Goal: Task Accomplishment & Management: Use online tool/utility

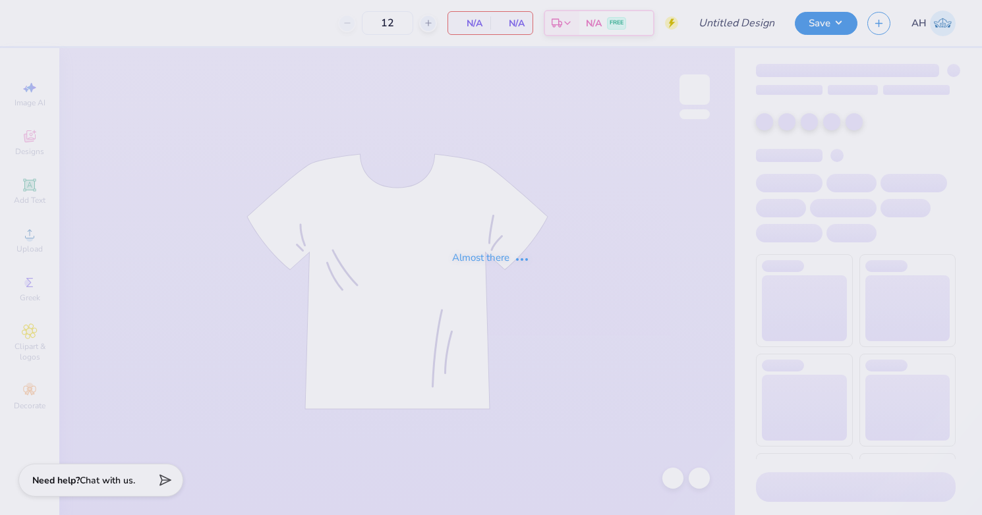
type input "Allison Helms : Ohio State University: Columbus Campus"
type input "24"
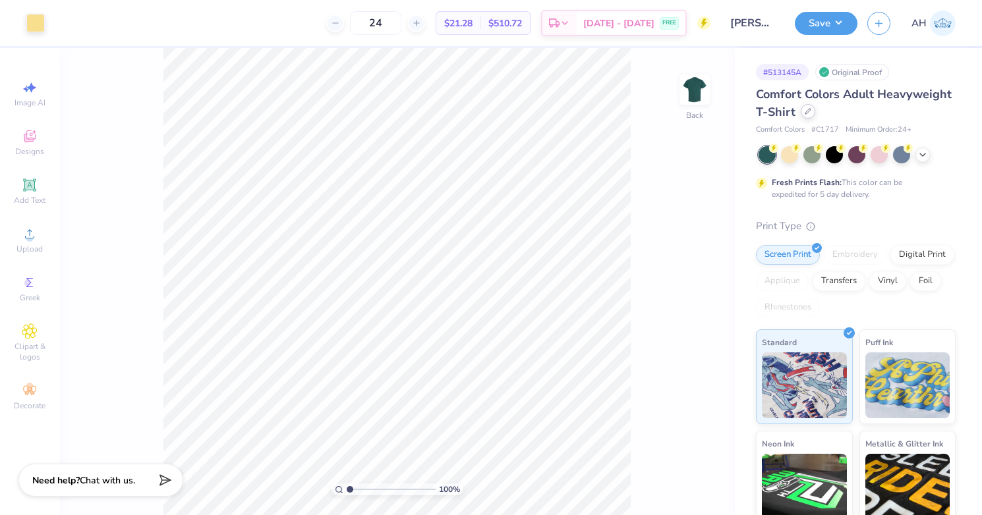
click at [810, 115] on div at bounding box center [808, 111] width 15 height 15
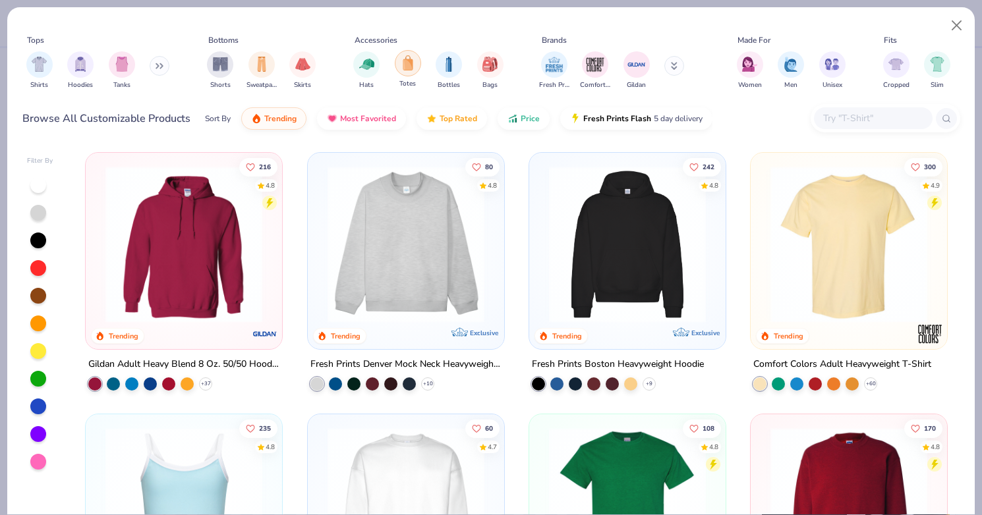
click at [418, 68] on div "filter for Totes" at bounding box center [408, 63] width 26 height 26
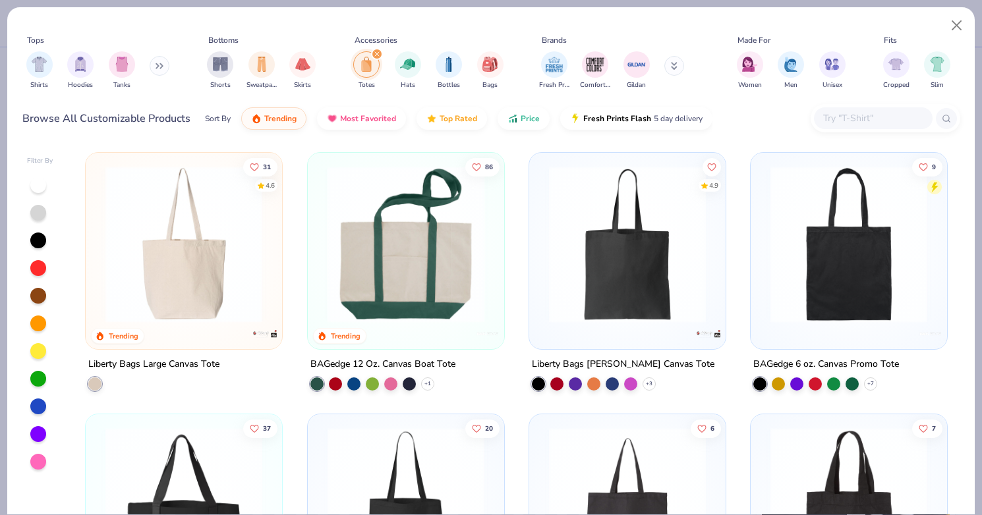
click at [397, 263] on div at bounding box center [235, 244] width 511 height 157
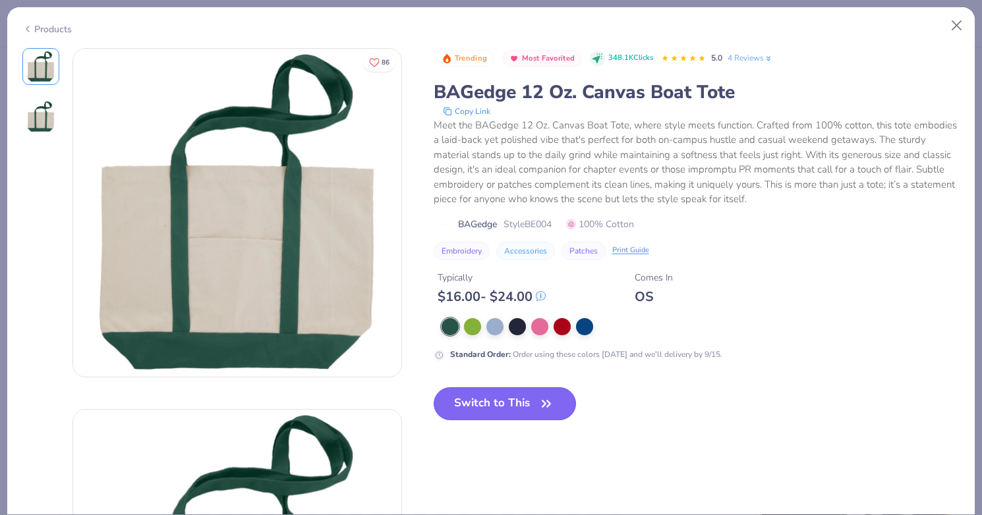
click at [515, 408] on button "Switch to This" at bounding box center [505, 404] width 143 height 33
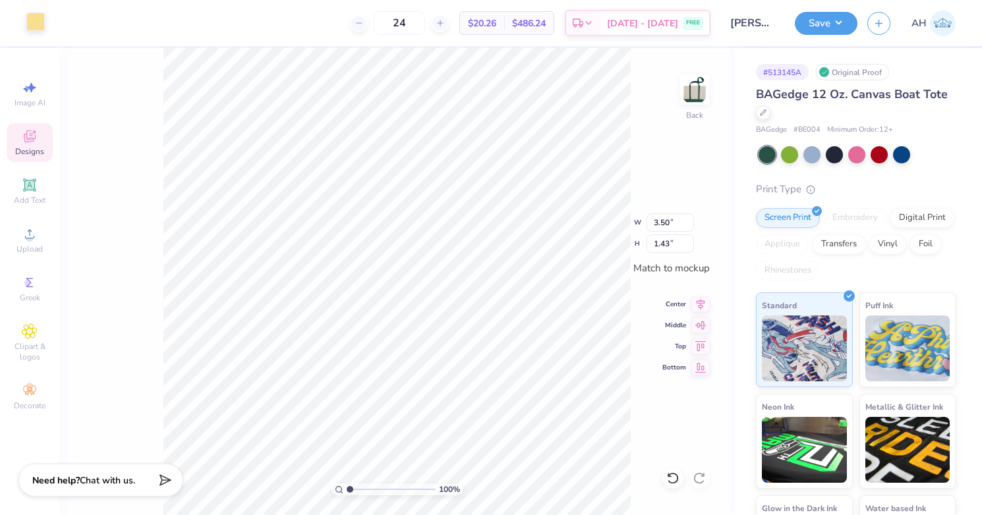
click at [40, 27] on div at bounding box center [35, 22] width 18 height 18
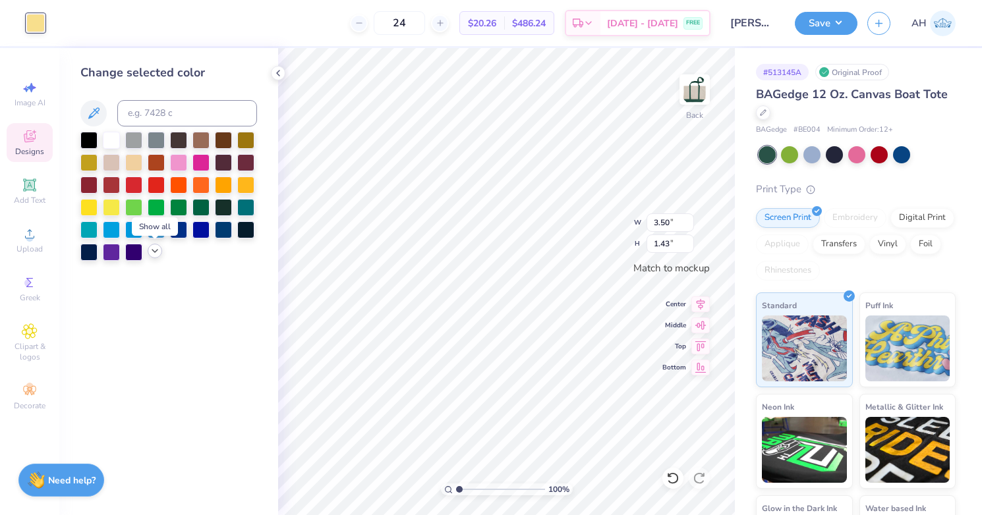
click at [155, 253] on icon at bounding box center [155, 251] width 11 height 11
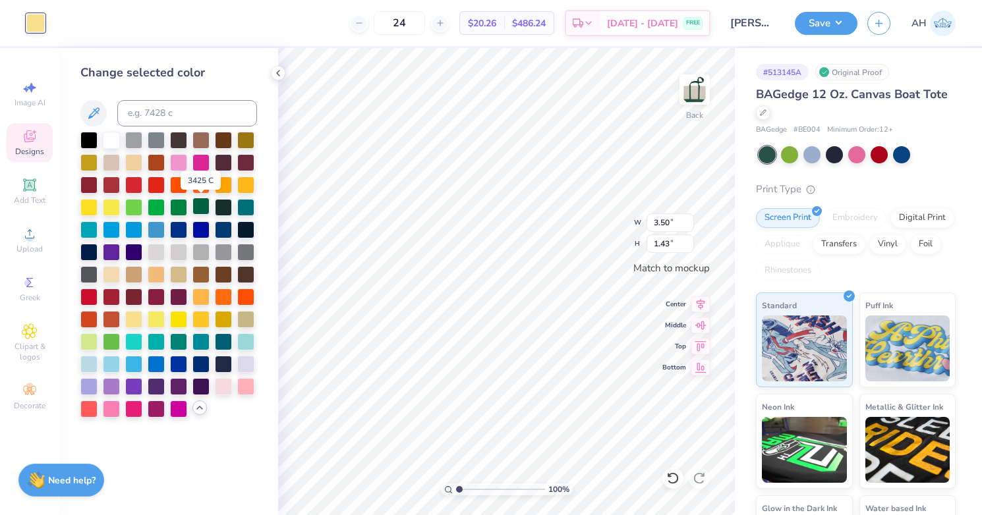
click at [204, 210] on div at bounding box center [200, 206] width 17 height 17
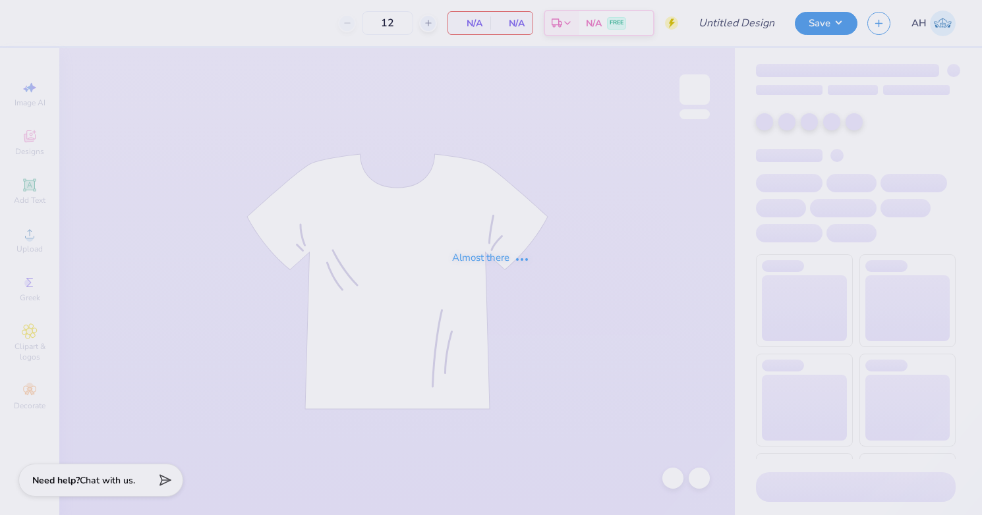
type input "[PERSON_NAME] : [US_STATE][GEOGRAPHIC_DATA]: [GEOGRAPHIC_DATA]"
type input "24"
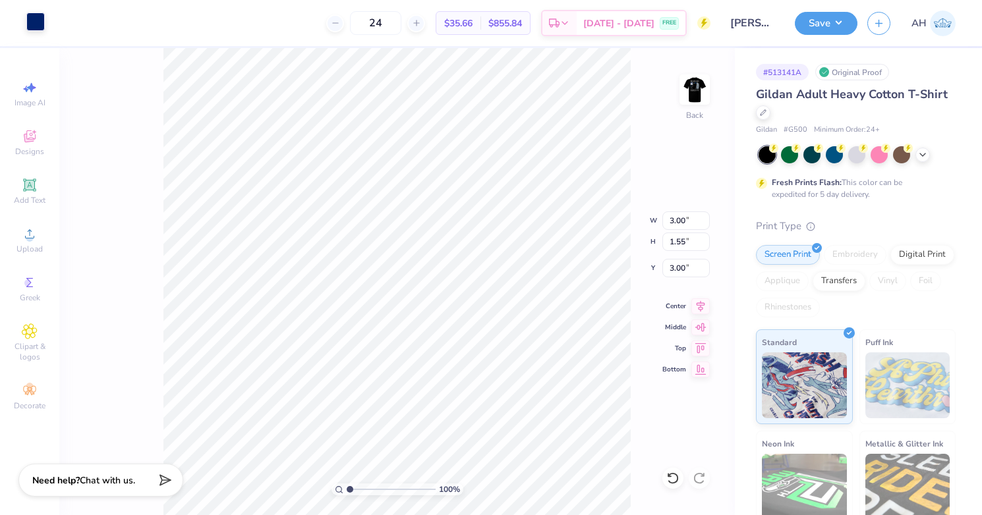
click at [38, 26] on div at bounding box center [35, 22] width 18 height 18
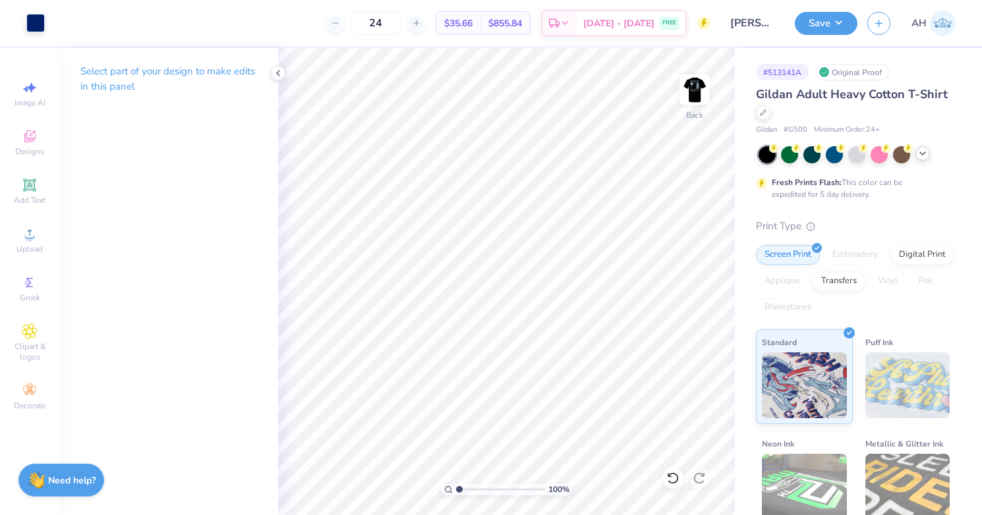
click at [921, 155] on icon at bounding box center [923, 153] width 11 height 11
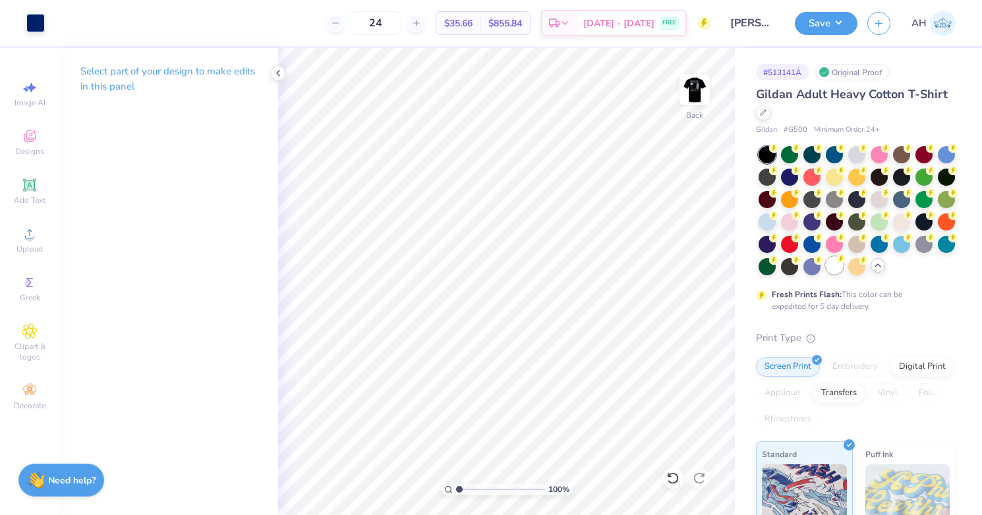
click at [833, 276] on div "Fresh Prints Flash: This color can be expedited for 5 day delivery." at bounding box center [856, 229] width 200 height 166
click at [835, 269] on div at bounding box center [834, 265] width 17 height 17
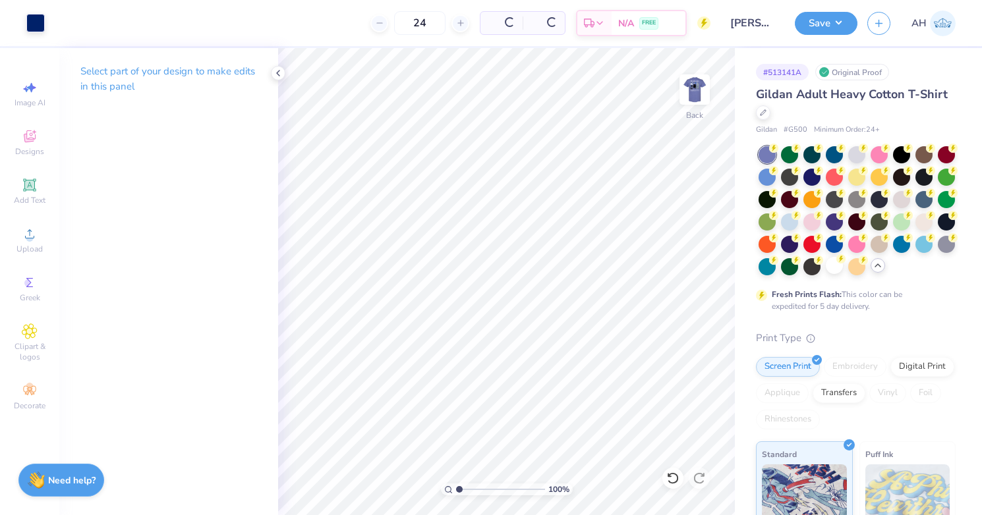
scroll to position [36, 0]
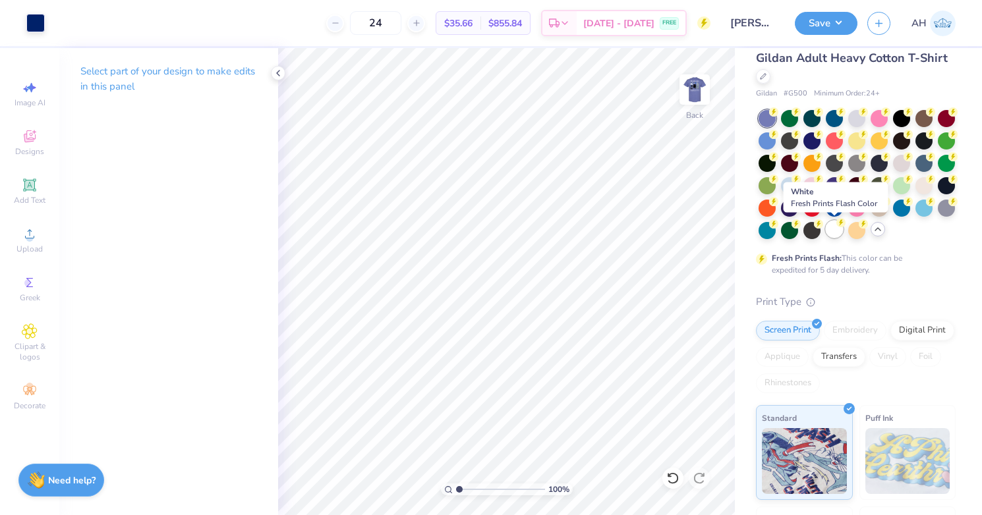
click at [830, 234] on div at bounding box center [834, 229] width 17 height 17
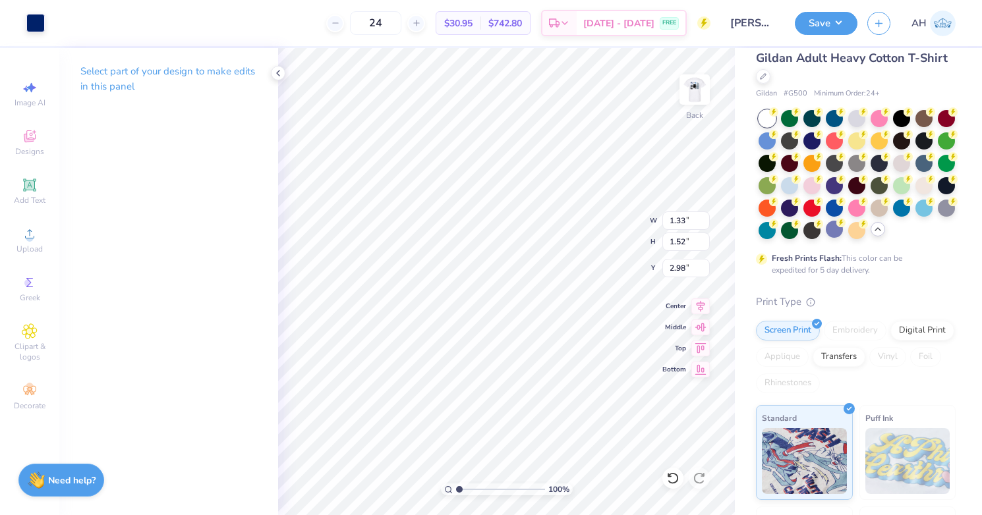
type input "1.33"
type input "1.52"
type input "2.98"
click at [701, 80] on img at bounding box center [694, 89] width 53 height 53
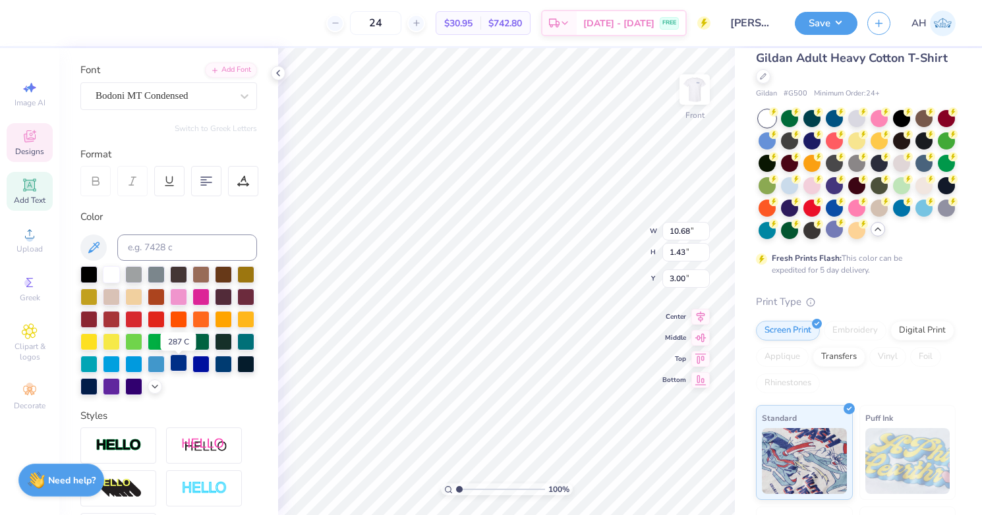
scroll to position [92, 0]
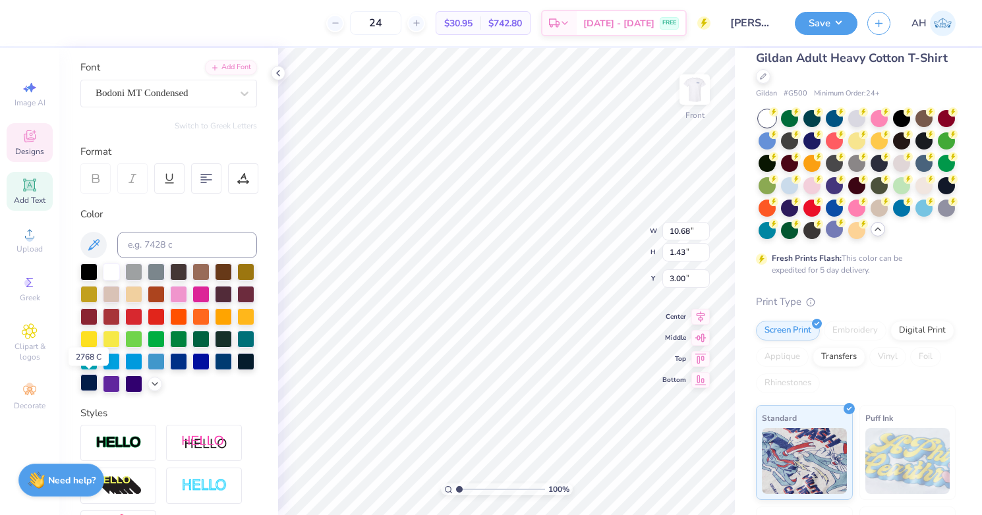
click at [91, 388] on div at bounding box center [88, 382] width 17 height 17
type input "10.65"
type input "1.02"
type input "13.99"
click at [86, 387] on div at bounding box center [88, 382] width 17 height 17
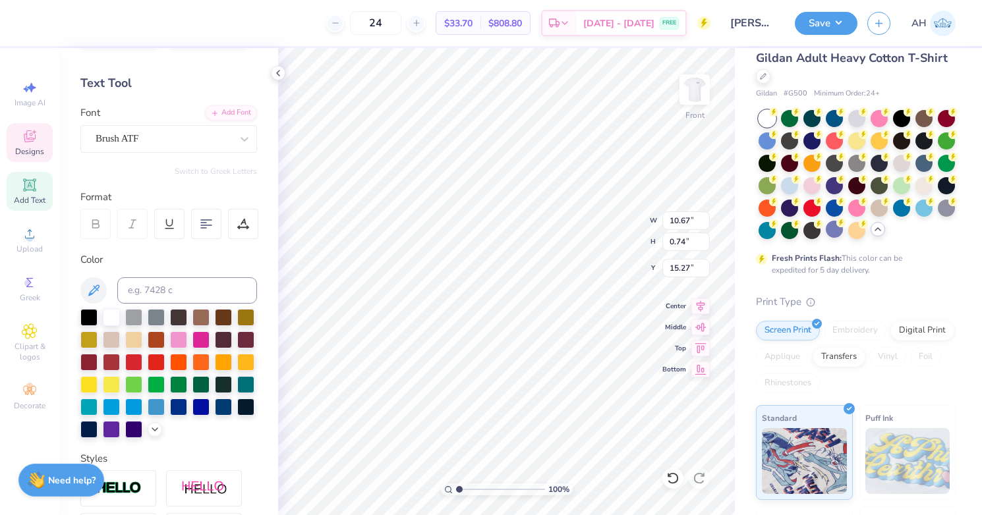
scroll to position [21, 0]
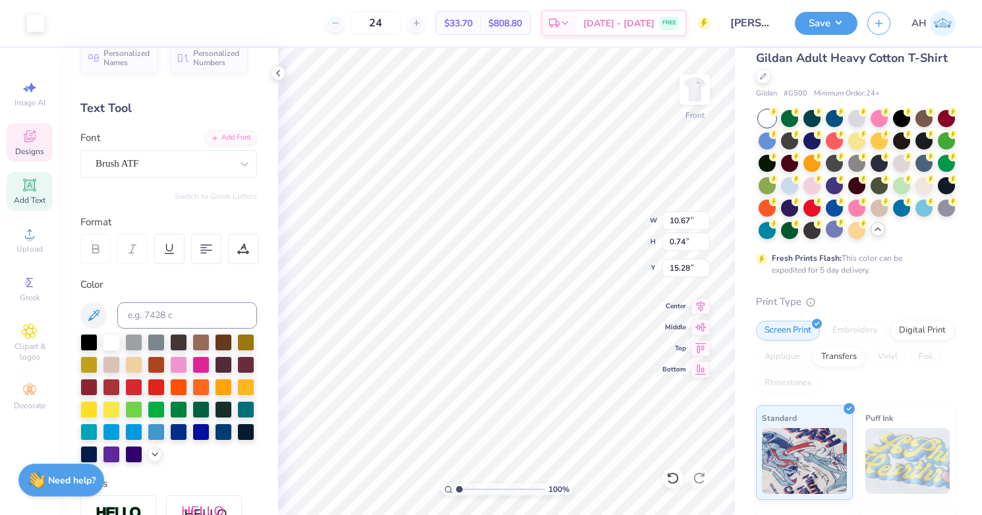
type input "15.28"
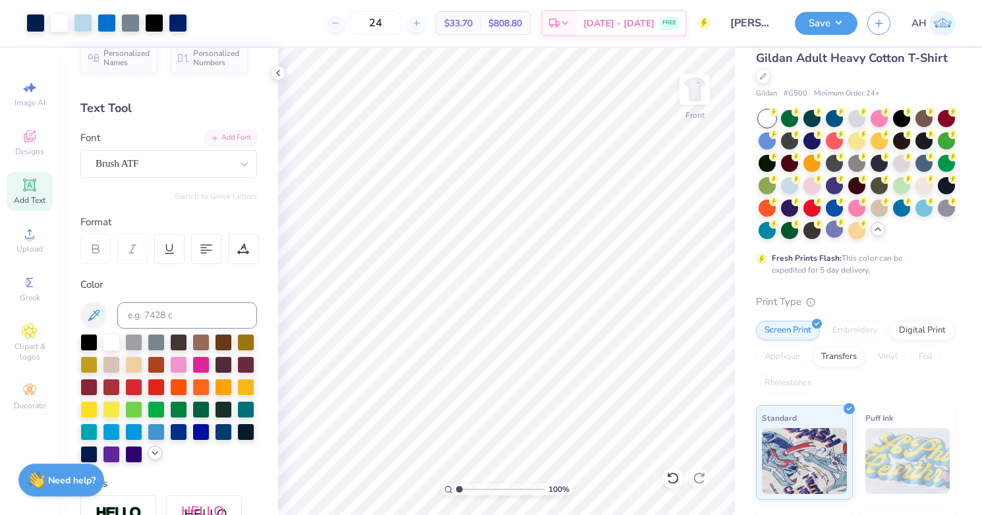
click at [157, 459] on div at bounding box center [155, 453] width 15 height 15
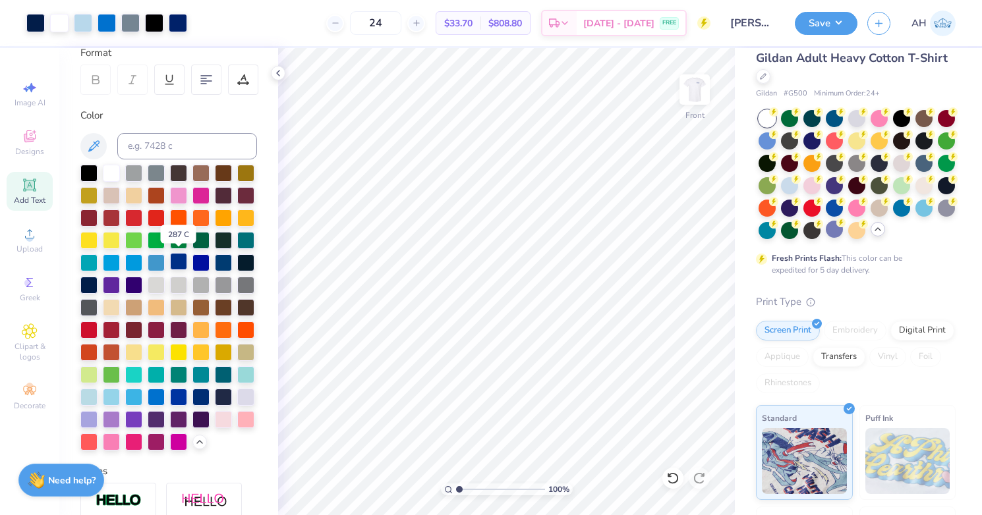
scroll to position [192, 0]
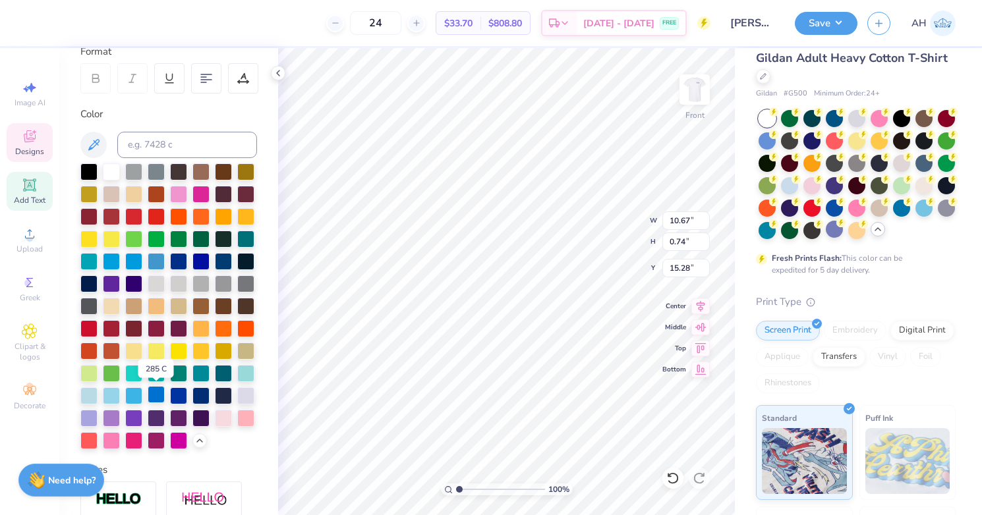
click at [161, 397] on div at bounding box center [156, 394] width 17 height 17
click at [92, 167] on div at bounding box center [88, 170] width 17 height 17
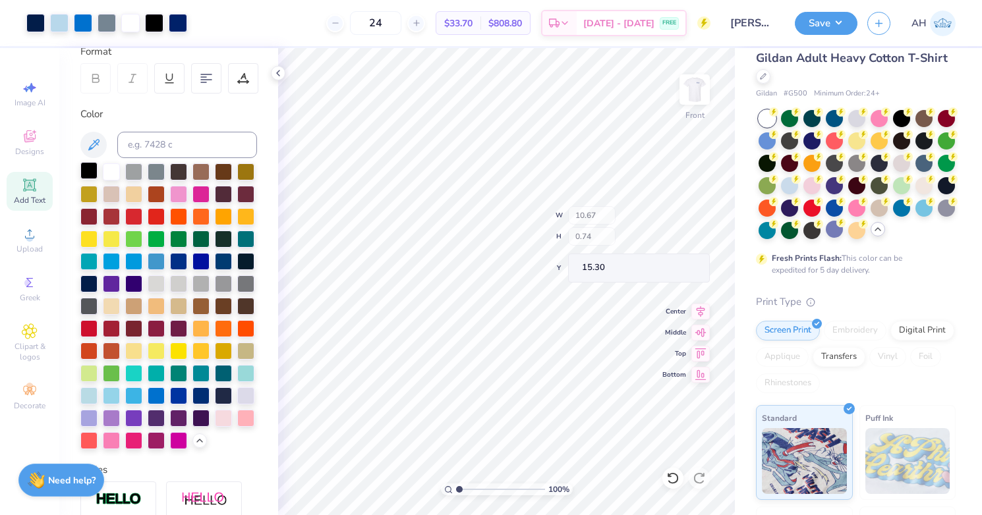
type input "15.30"
click at [85, 22] on div at bounding box center [83, 22] width 18 height 18
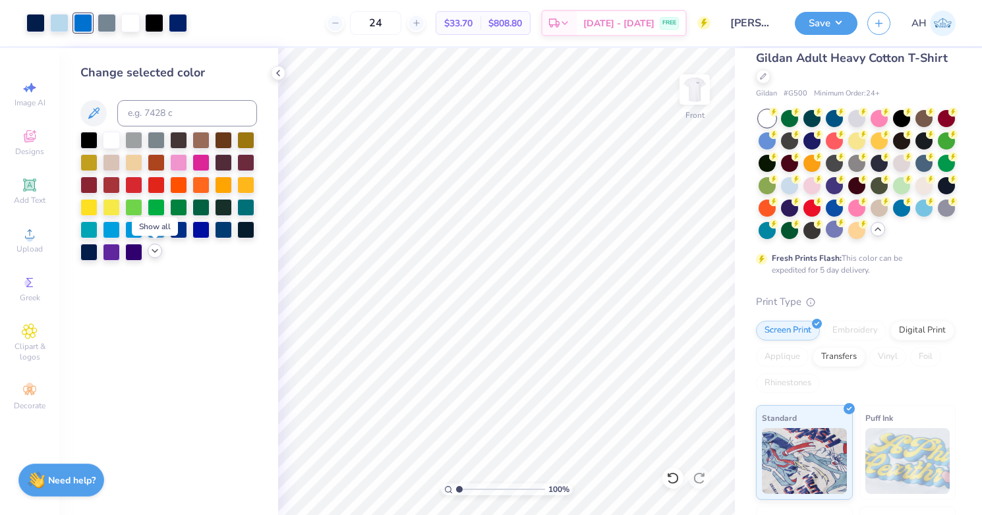
click at [154, 249] on icon at bounding box center [155, 251] width 11 height 11
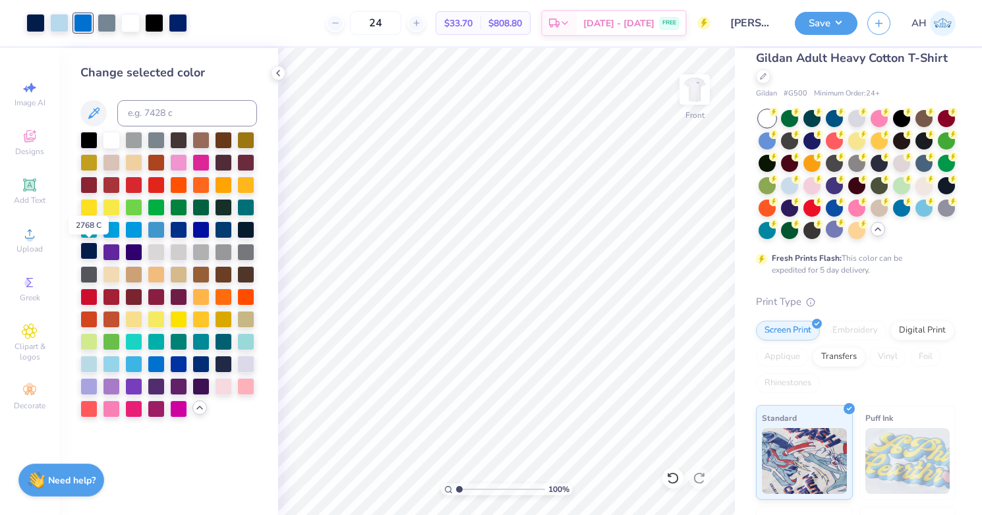
click at [88, 254] on div at bounding box center [88, 251] width 17 height 17
click at [106, 28] on div at bounding box center [107, 22] width 18 height 18
click at [203, 368] on div at bounding box center [200, 363] width 17 height 17
click at [225, 464] on div "Change selected color" at bounding box center [168, 281] width 219 height 467
click at [278, 73] on polyline at bounding box center [278, 73] width 3 height 5
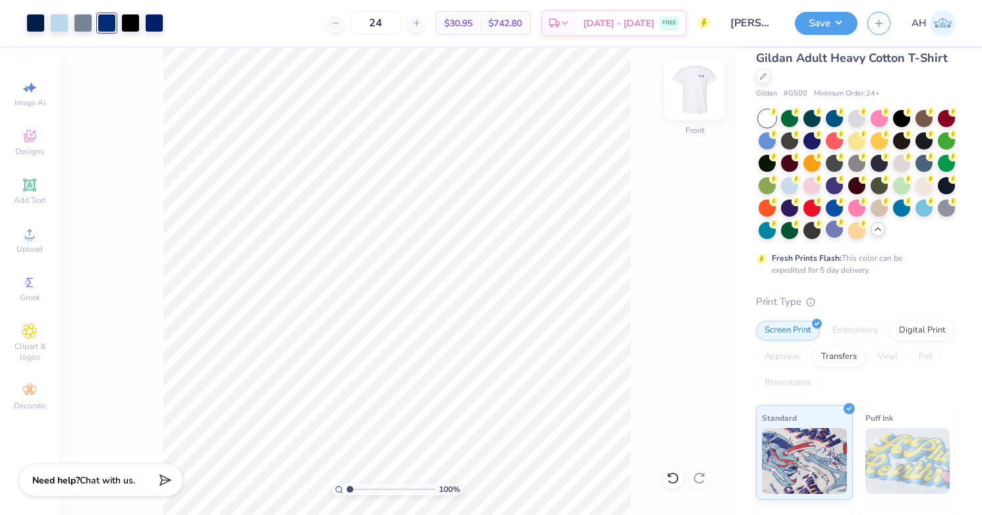
click at [701, 93] on img at bounding box center [694, 89] width 53 height 53
click at [824, 19] on button "Save" at bounding box center [826, 21] width 63 height 23
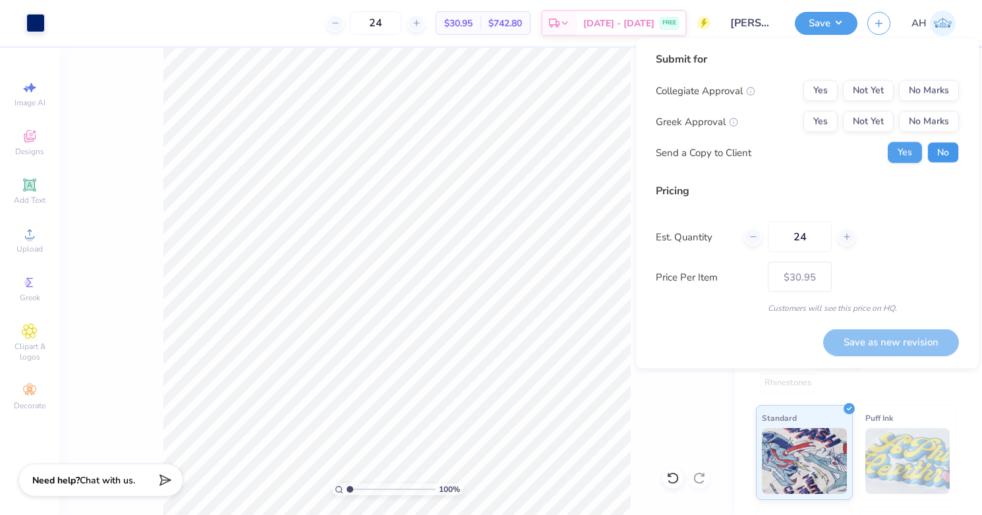
click at [946, 152] on button "No" at bounding box center [943, 152] width 32 height 21
click at [829, 88] on button "Yes" at bounding box center [821, 90] width 34 height 21
click at [829, 119] on button "Yes" at bounding box center [821, 121] width 34 height 21
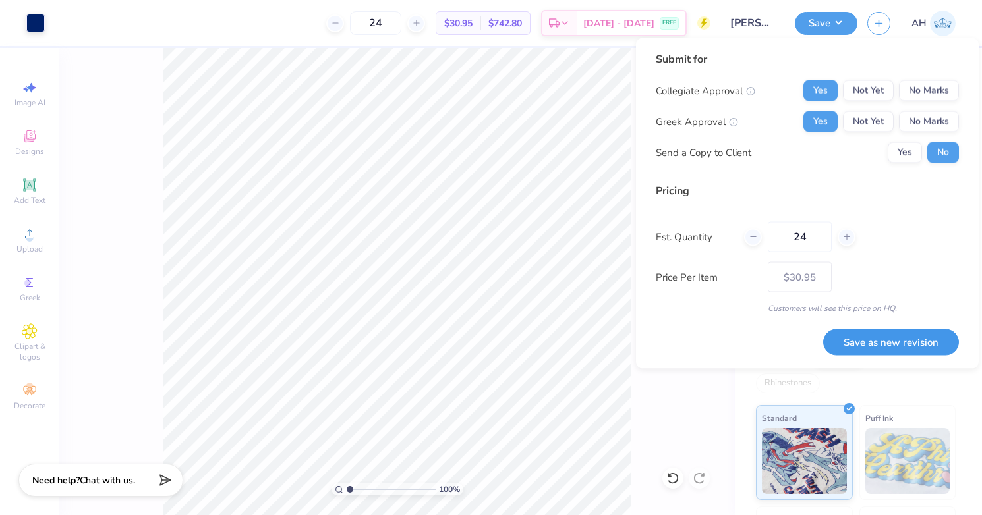
click at [862, 349] on button "Save as new revision" at bounding box center [891, 342] width 136 height 27
type input "– –"
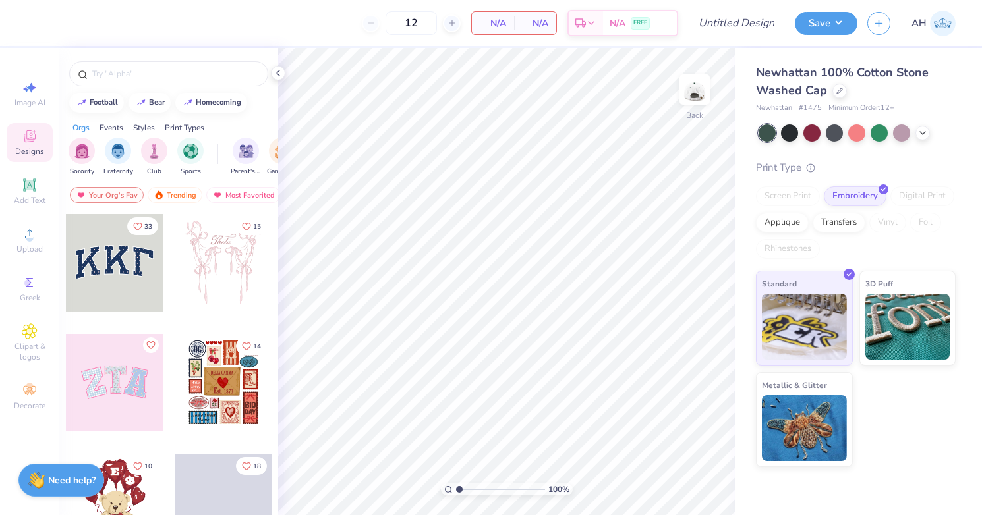
click at [29, 135] on icon at bounding box center [30, 137] width 16 height 16
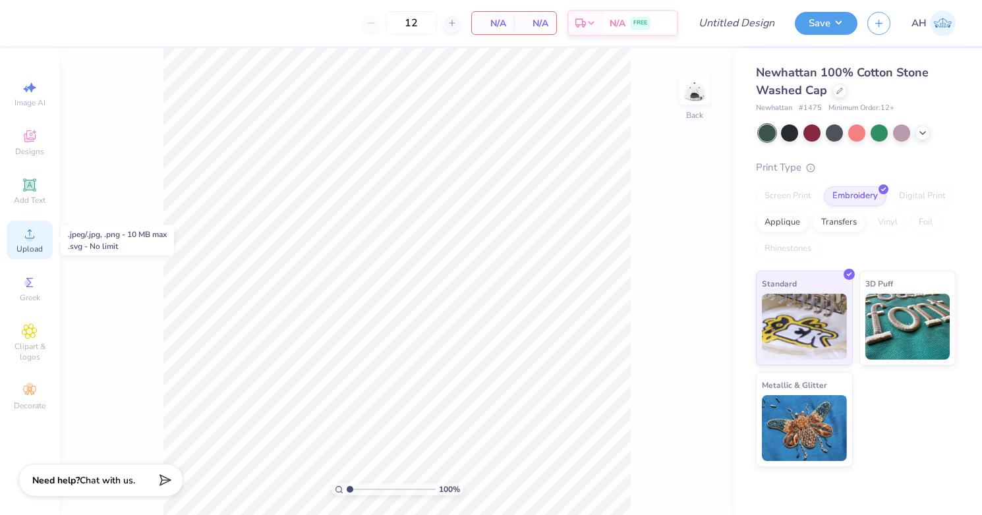
click at [34, 243] on div "Upload" at bounding box center [30, 240] width 46 height 39
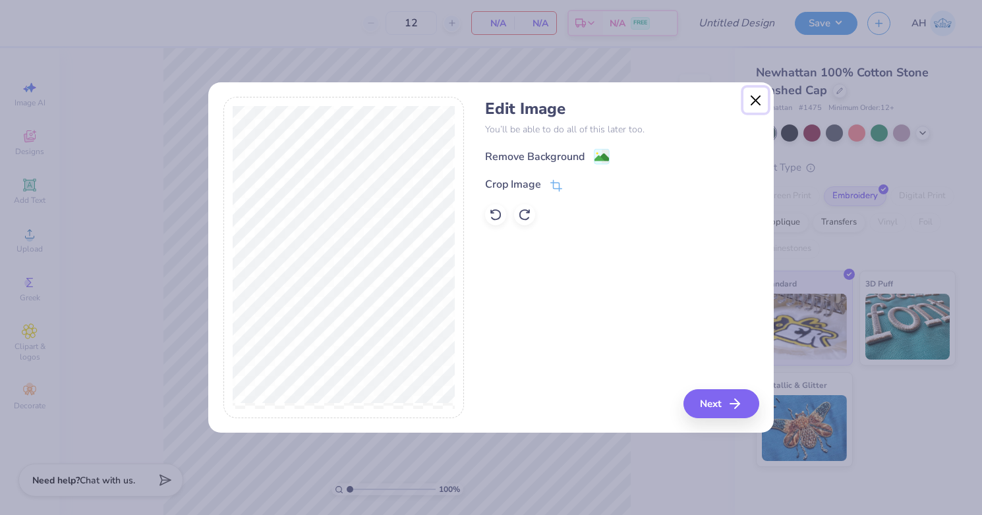
click at [756, 101] on button "Close" at bounding box center [756, 100] width 25 height 25
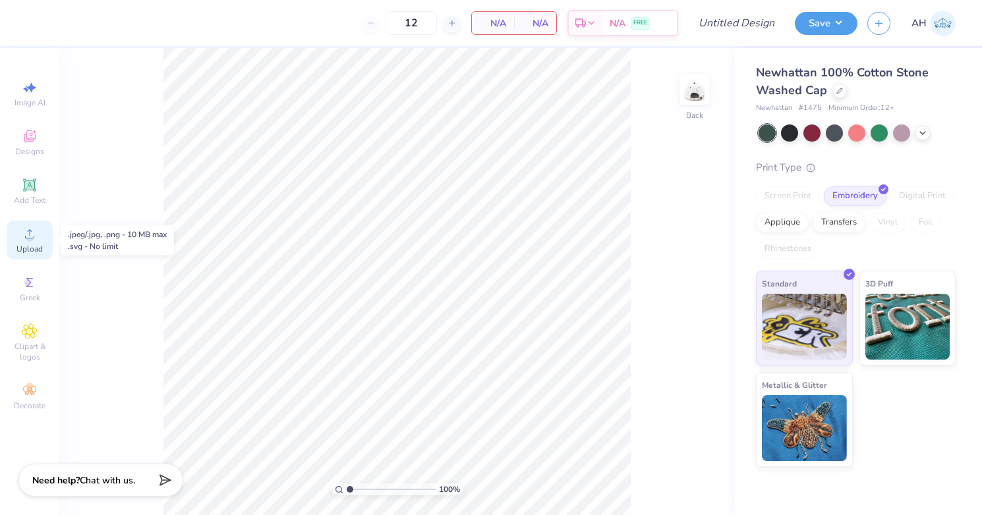
click at [36, 232] on icon at bounding box center [30, 234] width 16 height 16
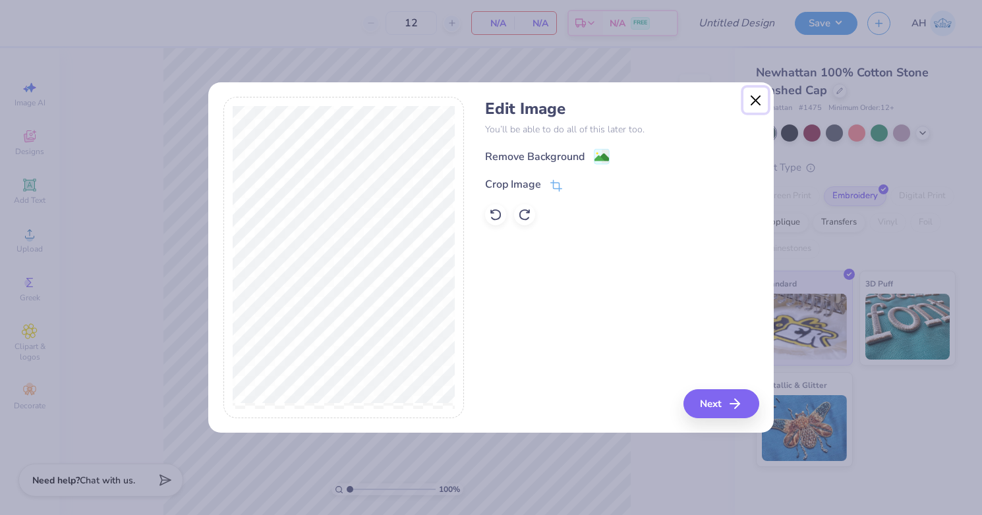
click at [758, 98] on button "Close" at bounding box center [756, 100] width 25 height 25
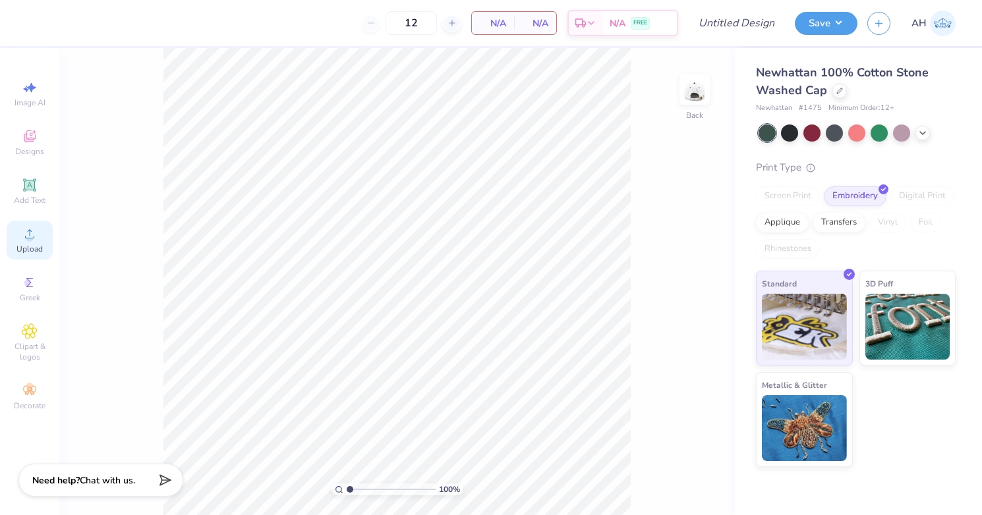
click at [36, 231] on icon at bounding box center [30, 234] width 16 height 16
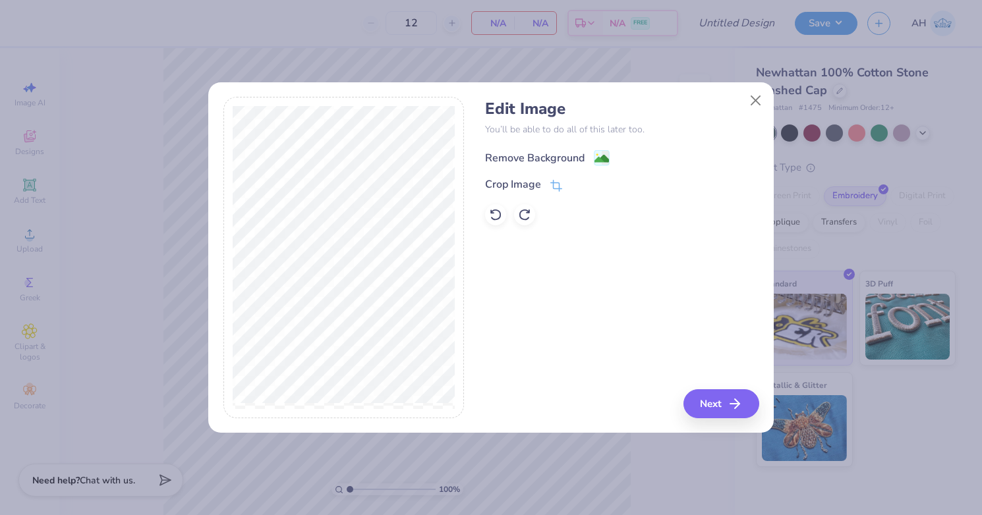
click at [602, 156] on image at bounding box center [602, 159] width 15 height 15
click at [558, 184] on icon at bounding box center [555, 188] width 9 height 9
click at [467, 297] on div "Edit Image You’ll be able to do all of this later too. Remove Background Crop I…" at bounding box center [491, 258] width 536 height 322
click at [728, 404] on div "Edit Image You’ll be able to do all of this later too. Remove Background Crop I…" at bounding box center [622, 258] width 274 height 322
click at [583, 187] on button at bounding box center [579, 185] width 14 height 14
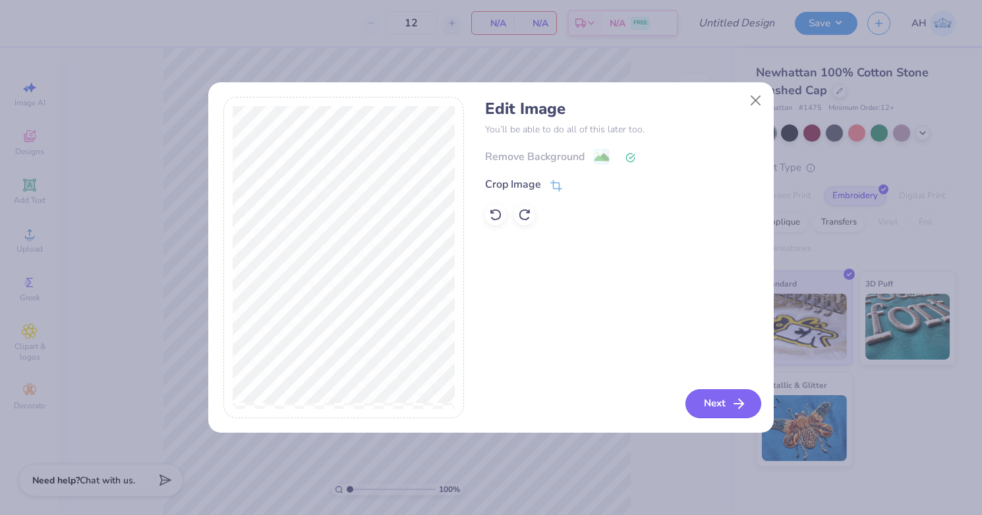
click at [711, 397] on button "Next" at bounding box center [724, 404] width 76 height 29
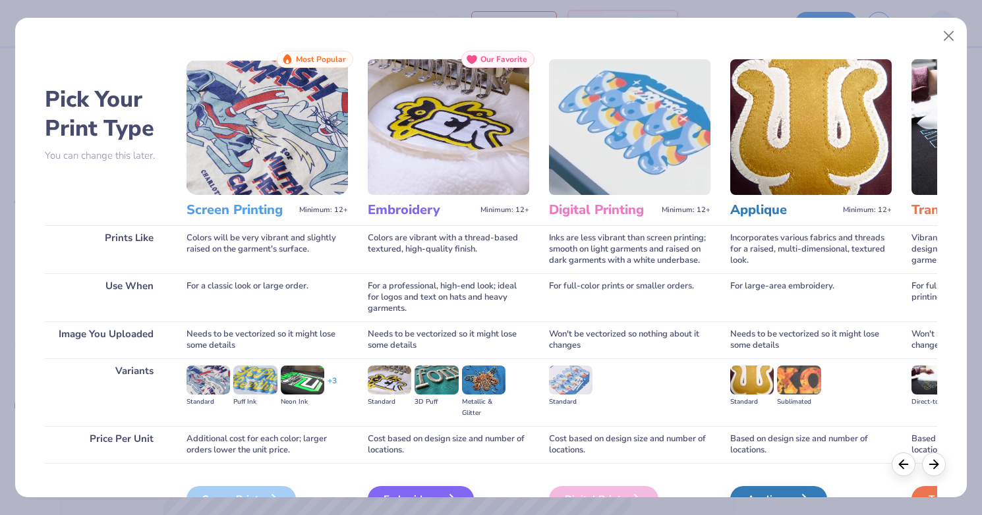
scroll to position [76, 0]
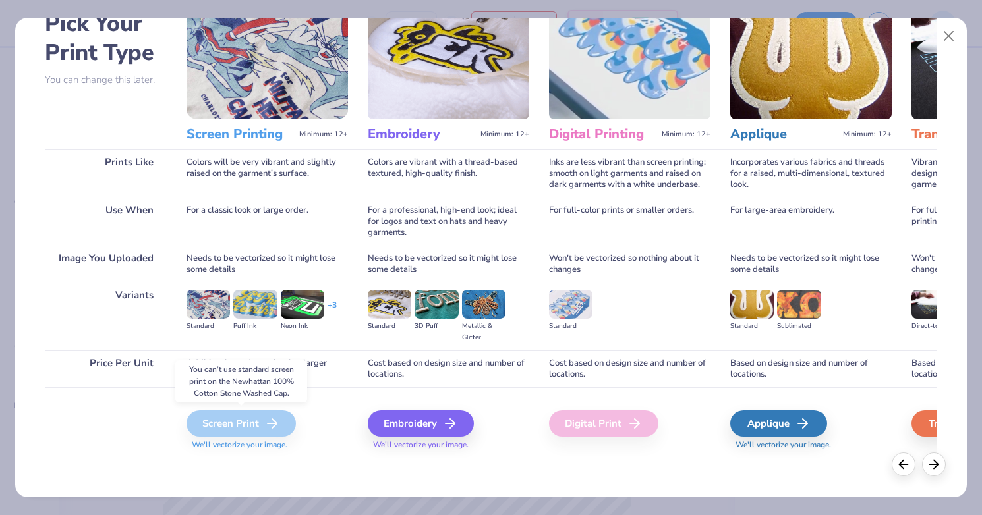
click at [233, 422] on div "Screen Print" at bounding box center [241, 424] width 109 height 26
click at [444, 417] on div "Embroidery" at bounding box center [423, 424] width 106 height 26
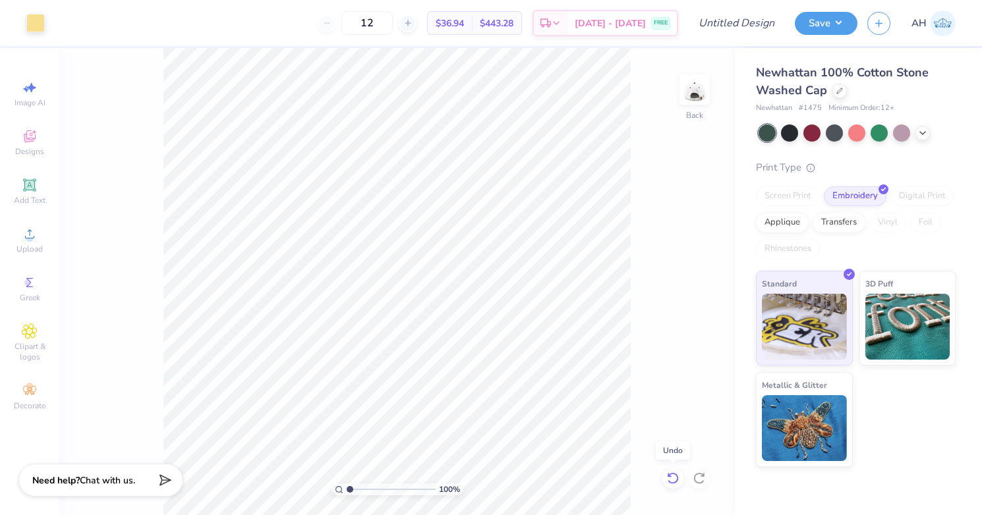
click at [670, 482] on icon at bounding box center [672, 478] width 13 height 13
type input "4.42"
type input "1.59"
click at [730, 26] on input "Design Title" at bounding box center [752, 23] width 65 height 26
type input "Phi Alpha Delta Fall Recruitment"
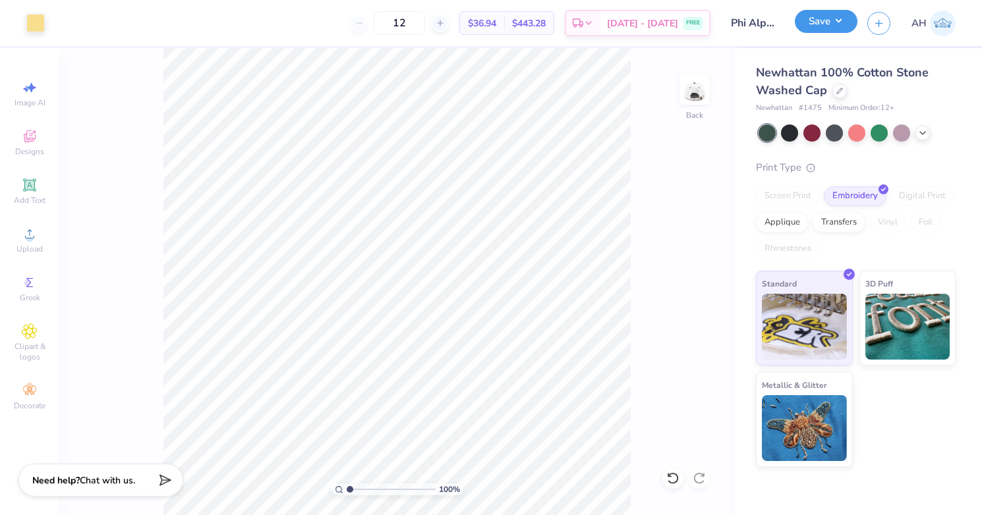
click at [835, 27] on button "Save" at bounding box center [826, 21] width 63 height 23
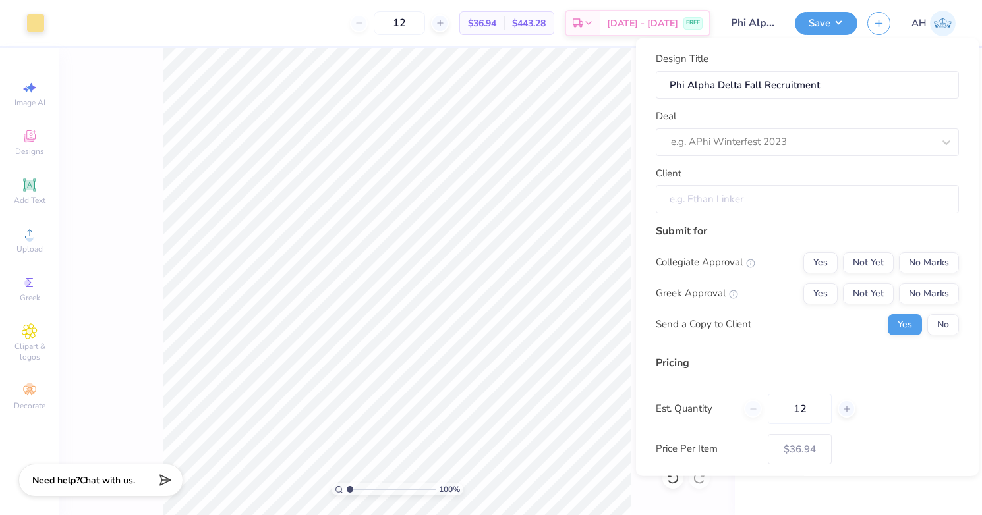
click at [762, 211] on input "Client" at bounding box center [807, 199] width 303 height 28
click at [771, 146] on div at bounding box center [802, 142] width 262 height 18
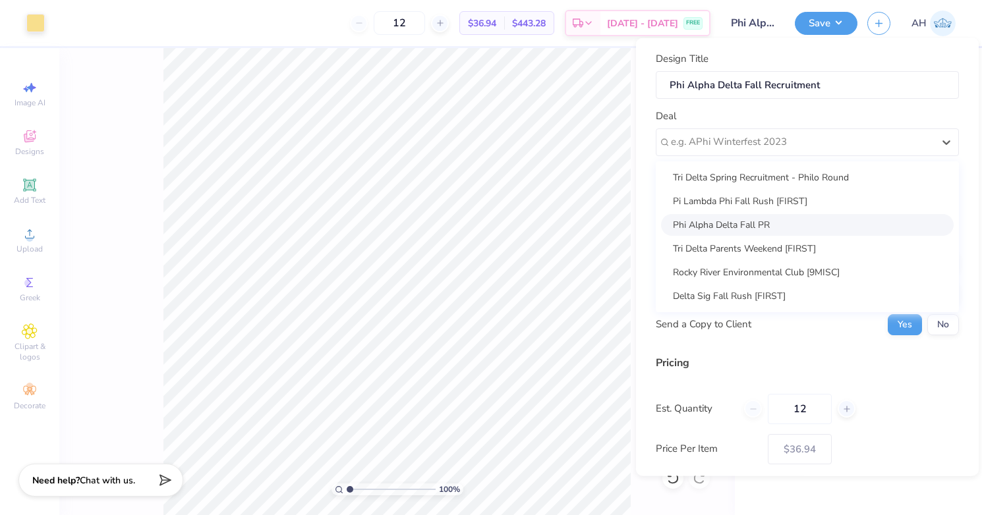
click at [753, 219] on div "Phi Alpha Delta Fall PR" at bounding box center [807, 225] width 293 height 22
type input "[PERSON_NAME]"
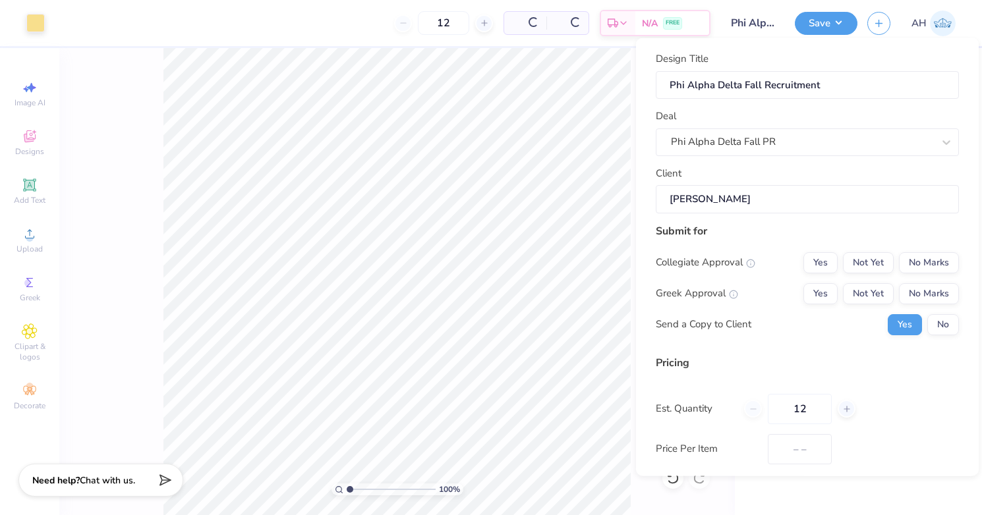
type input "$43.15"
click at [751, 204] on input "[PERSON_NAME]" at bounding box center [807, 199] width 303 height 28
click at [950, 324] on button "No" at bounding box center [943, 324] width 32 height 21
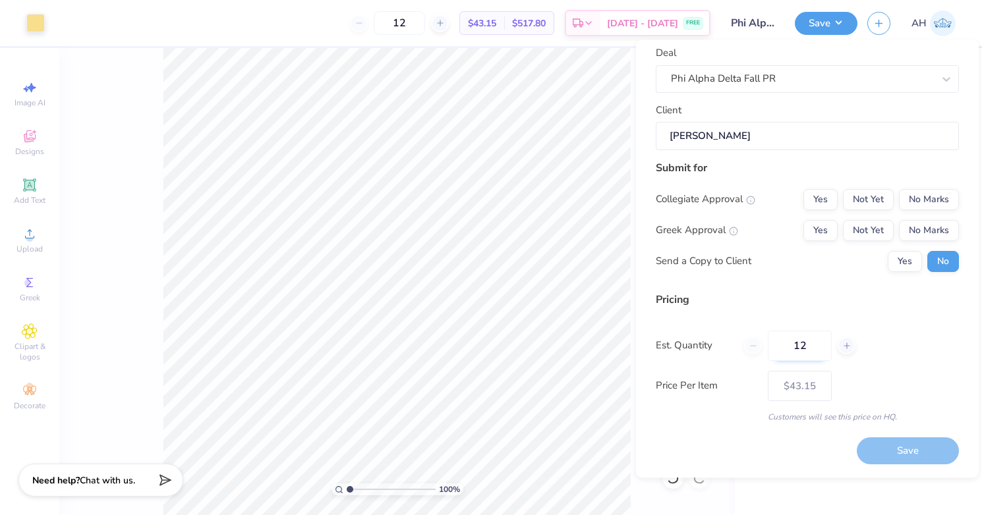
click at [824, 343] on input "12" at bounding box center [800, 346] width 64 height 30
type input "1"
type input "0"
type input "030"
type input "30"
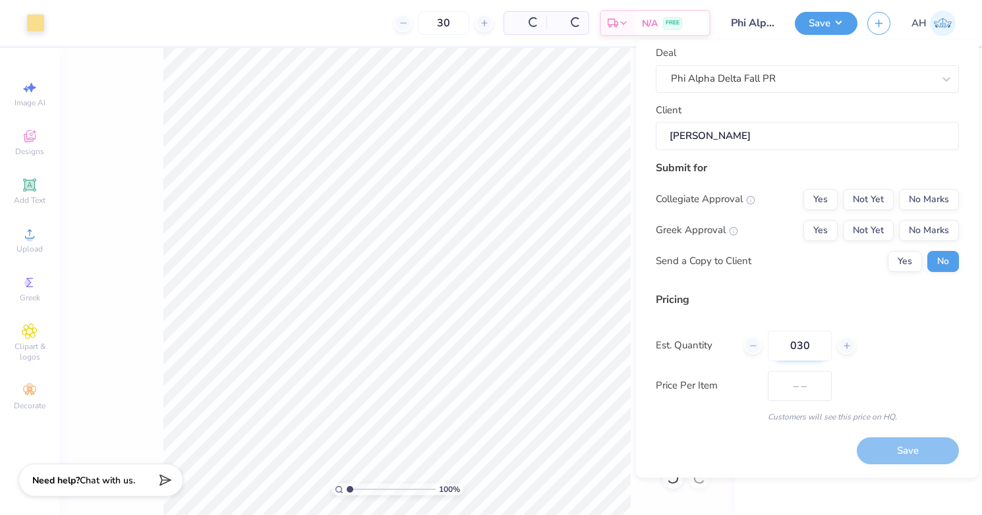
type input "$33.59"
type input "0"
type input "030"
type input "30"
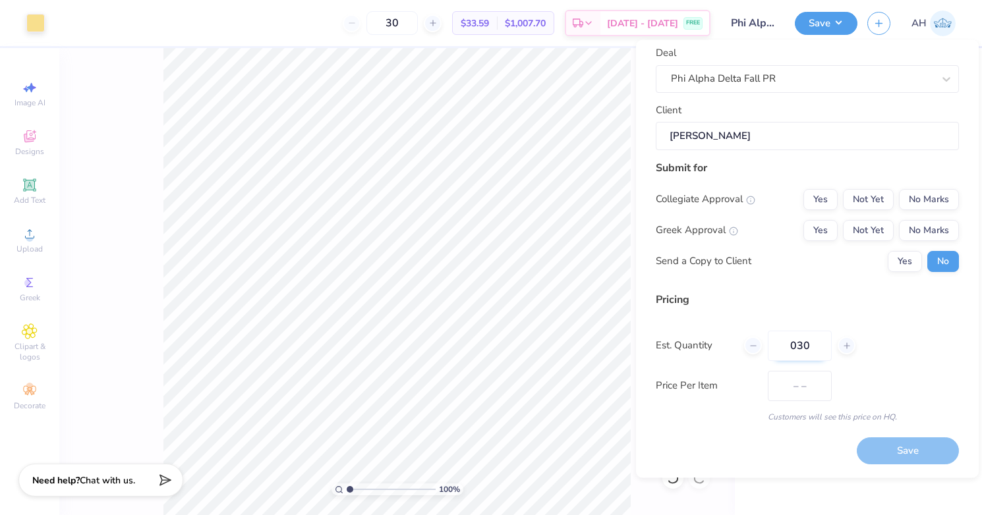
type input "$33.59"
click at [795, 347] on input "030" at bounding box center [800, 346] width 64 height 30
type input "30"
click at [861, 314] on div "Pricing Est. Quantity 30 Price Per Item $33.59 Customers will see this price on…" at bounding box center [807, 357] width 303 height 131
click at [825, 198] on button "Yes" at bounding box center [821, 199] width 34 height 21
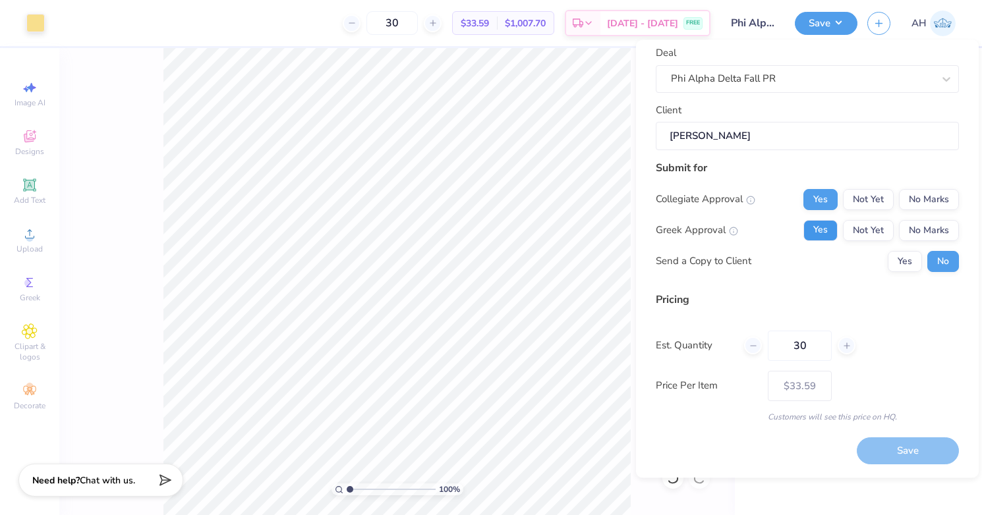
click at [825, 233] on button "Yes" at bounding box center [821, 230] width 34 height 21
click at [883, 443] on button "Save" at bounding box center [908, 451] width 102 height 27
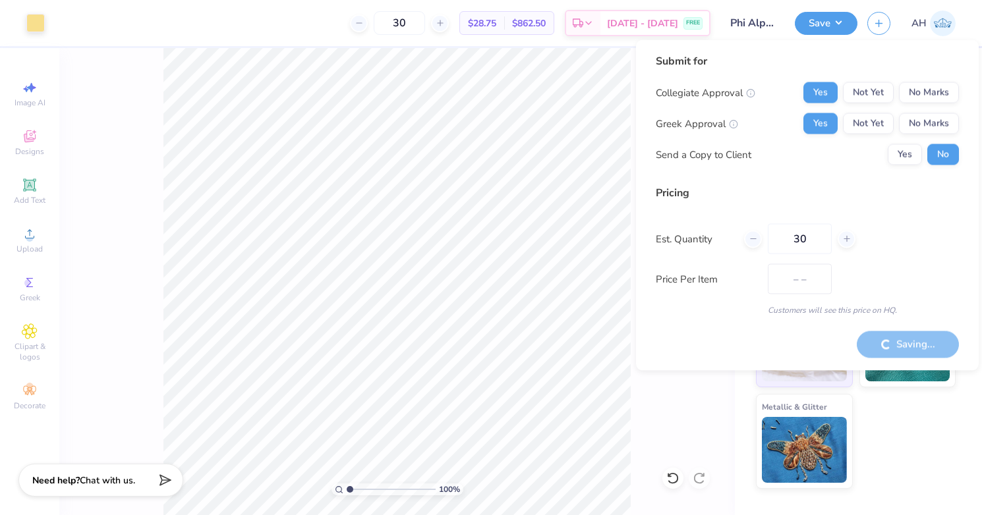
type input "$33.59"
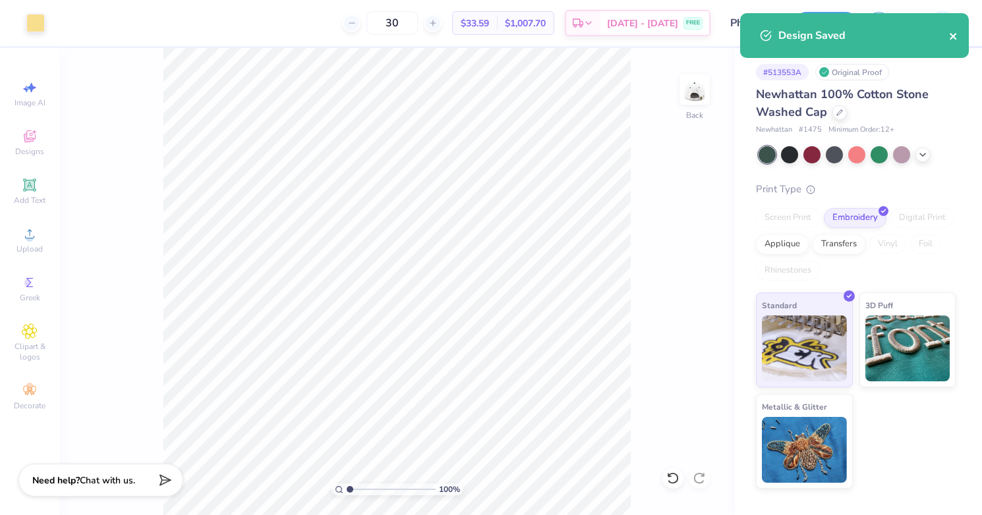
click at [954, 34] on icon "close" at bounding box center [953, 36] width 9 height 11
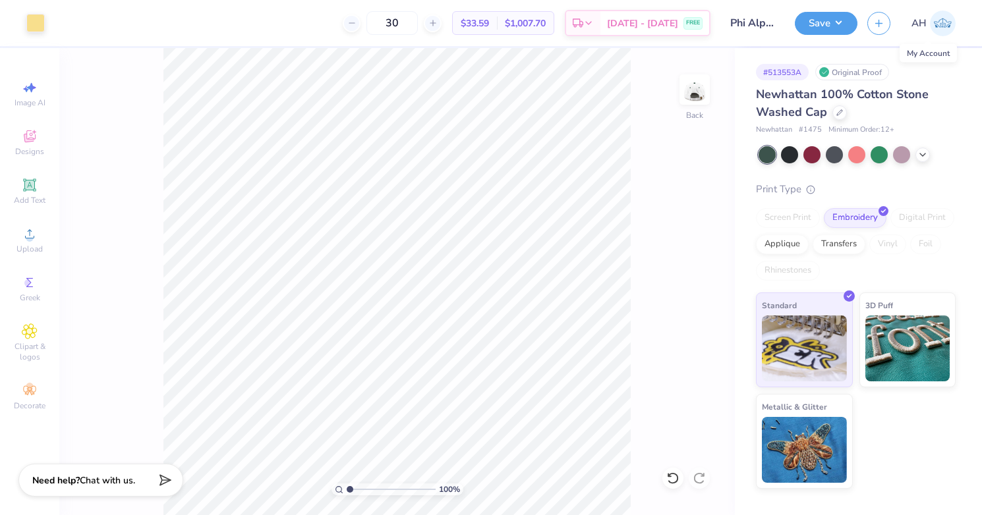
click at [939, 22] on img at bounding box center [943, 24] width 26 height 26
click at [948, 21] on img at bounding box center [943, 24] width 26 height 26
click at [938, 20] on img at bounding box center [943, 24] width 26 height 26
click at [838, 113] on icon at bounding box center [840, 111] width 7 height 7
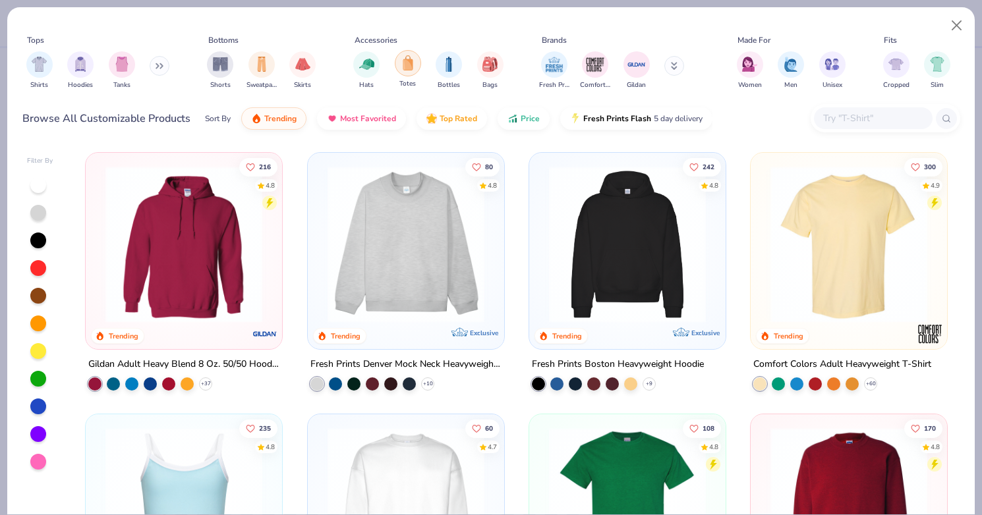
click at [407, 66] on img "filter for Totes" at bounding box center [408, 62] width 15 height 15
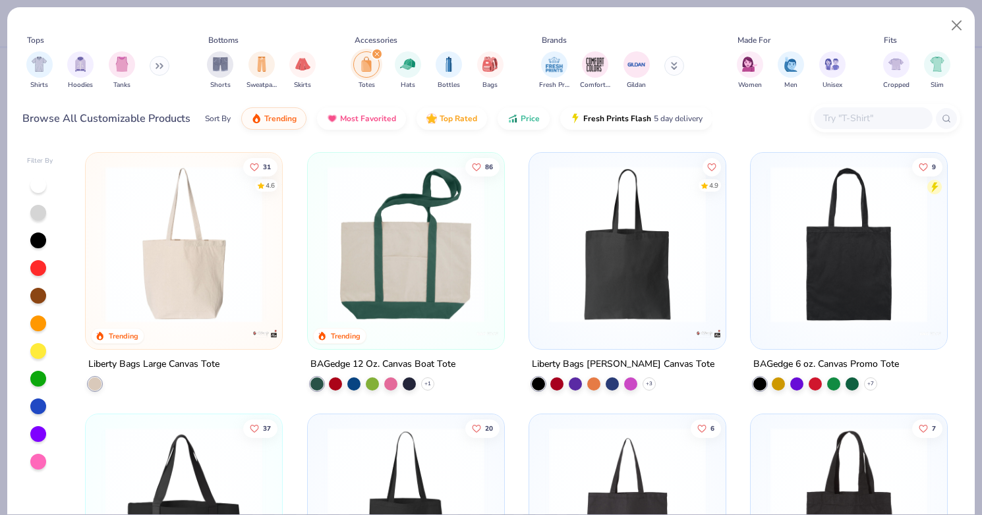
click at [419, 278] on img at bounding box center [406, 244] width 170 height 157
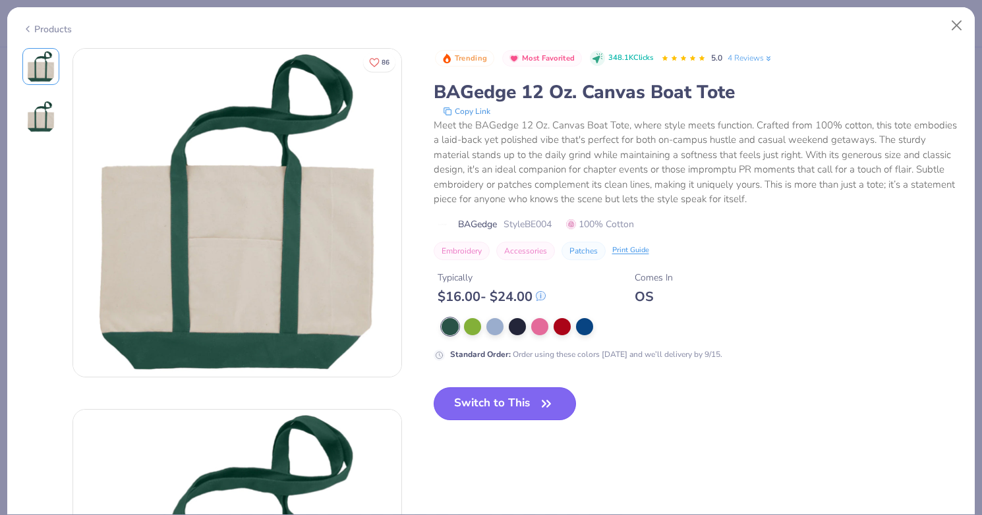
click at [502, 412] on button "Switch to This" at bounding box center [505, 404] width 143 height 33
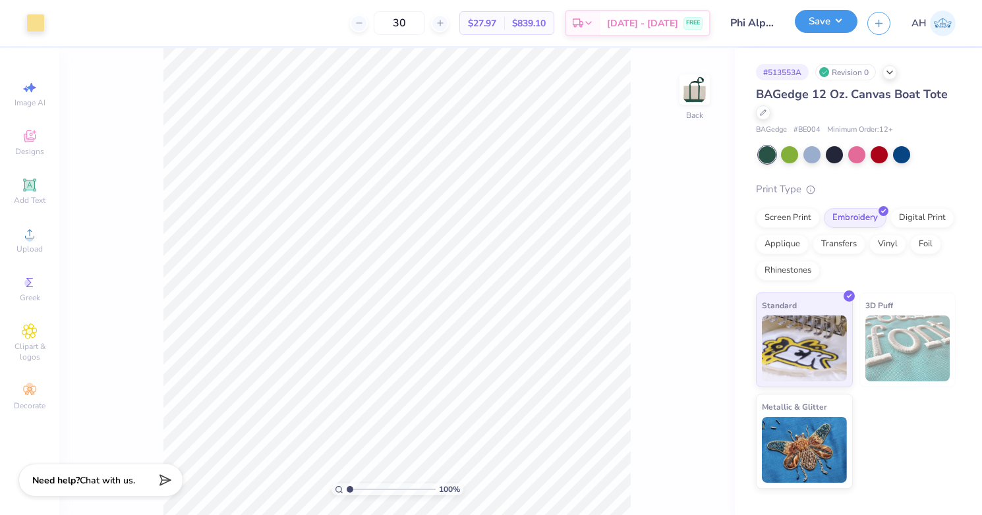
click at [844, 22] on button "Save" at bounding box center [826, 21] width 63 height 23
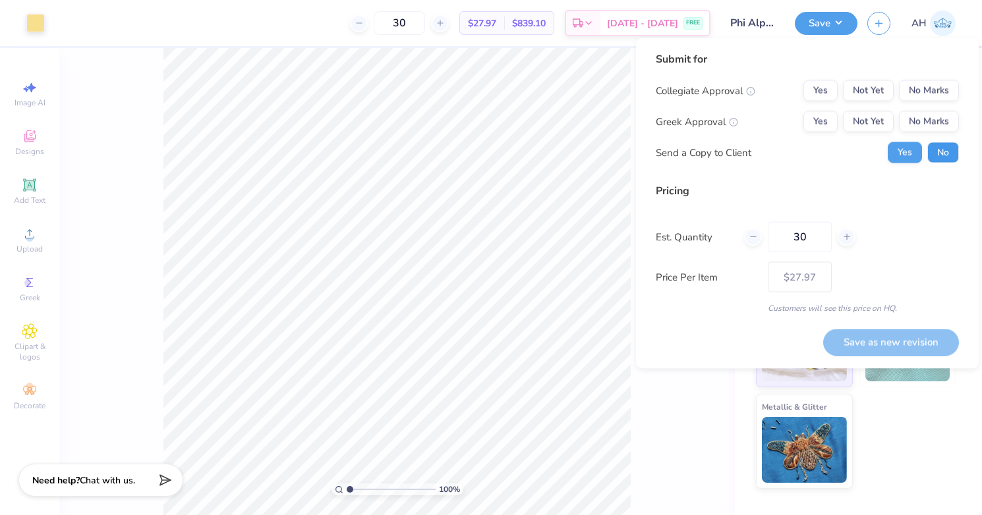
click at [946, 154] on button "No" at bounding box center [943, 152] width 32 height 21
click at [833, 93] on button "Yes" at bounding box center [821, 90] width 34 height 21
click at [829, 120] on button "Yes" at bounding box center [821, 121] width 34 height 21
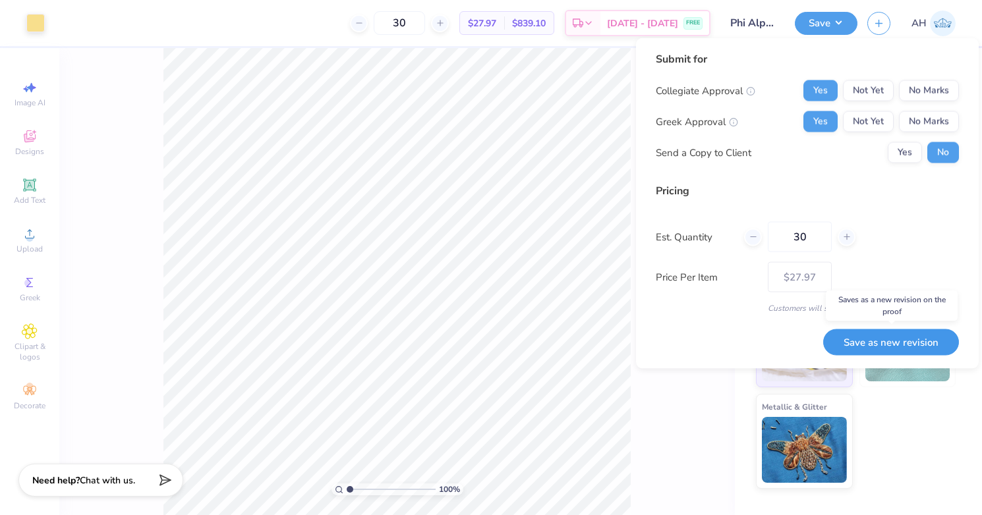
click at [851, 338] on button "Save as new revision" at bounding box center [891, 342] width 136 height 27
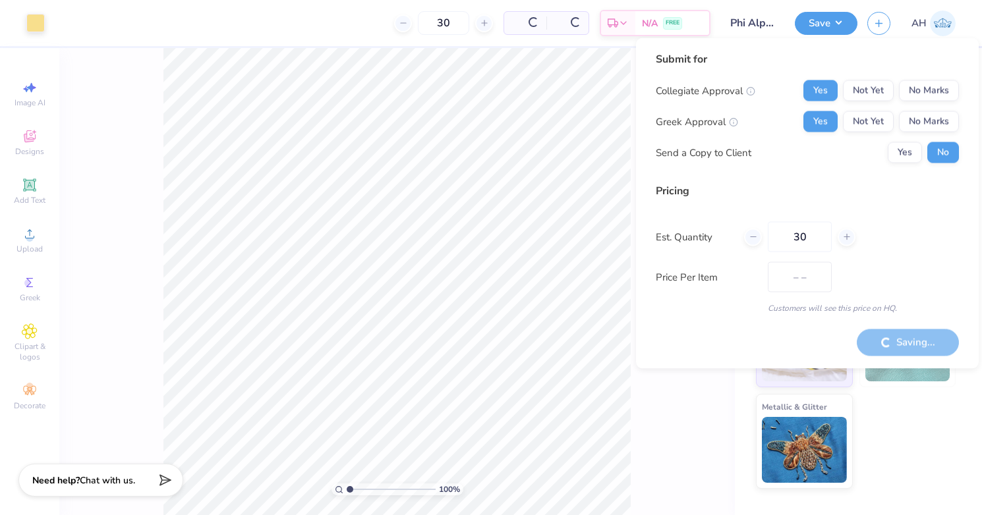
type input "$27.97"
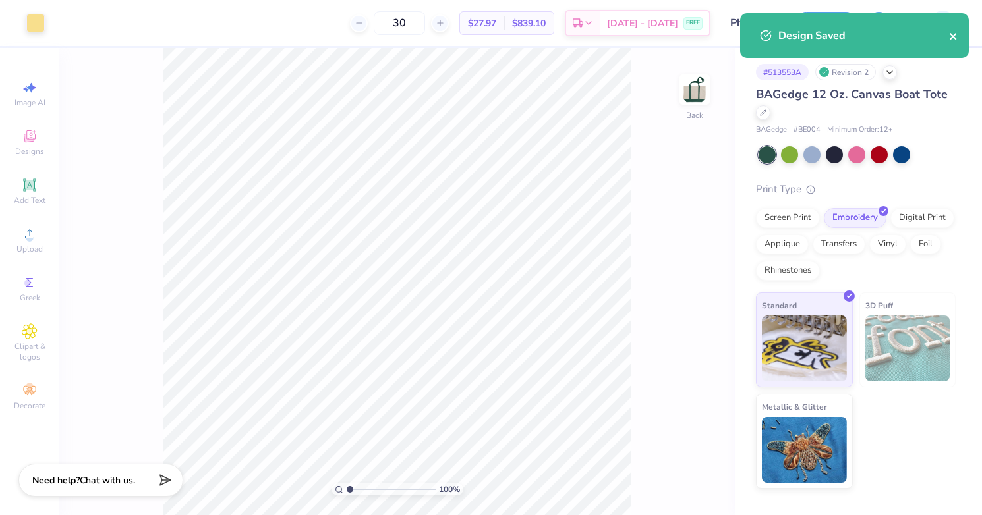
click at [956, 38] on icon "close" at bounding box center [953, 36] width 9 height 11
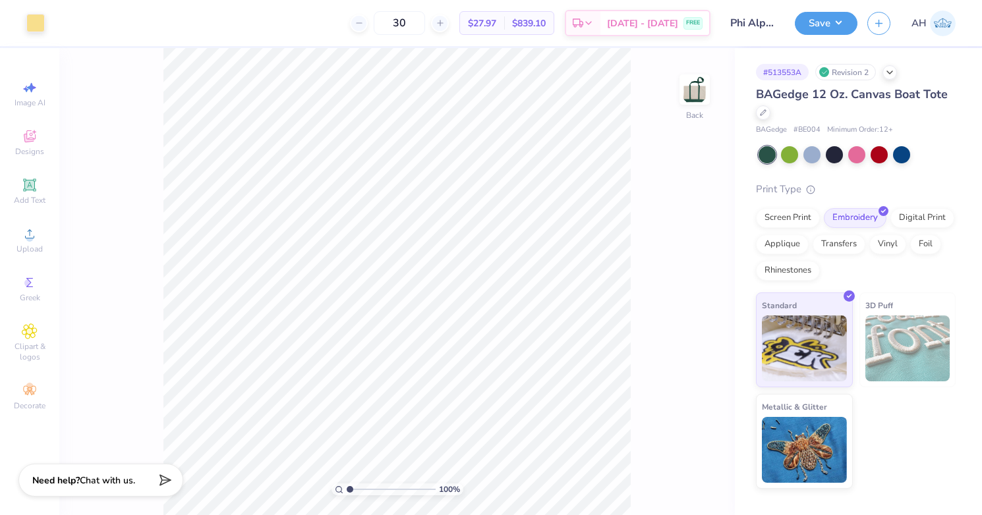
click at [944, 23] on div "Art colors 30 $27.97 Per Item $839.10 Total Est. Delivery Sep 12 - 15 FREE Desi…" at bounding box center [491, 257] width 982 height 515
click at [939, 28] on img at bounding box center [943, 24] width 26 height 26
click at [767, 118] on div "BAGedge 12 Oz. Canvas Boat Tote" at bounding box center [856, 104] width 200 height 36
click at [765, 115] on div at bounding box center [763, 111] width 15 height 15
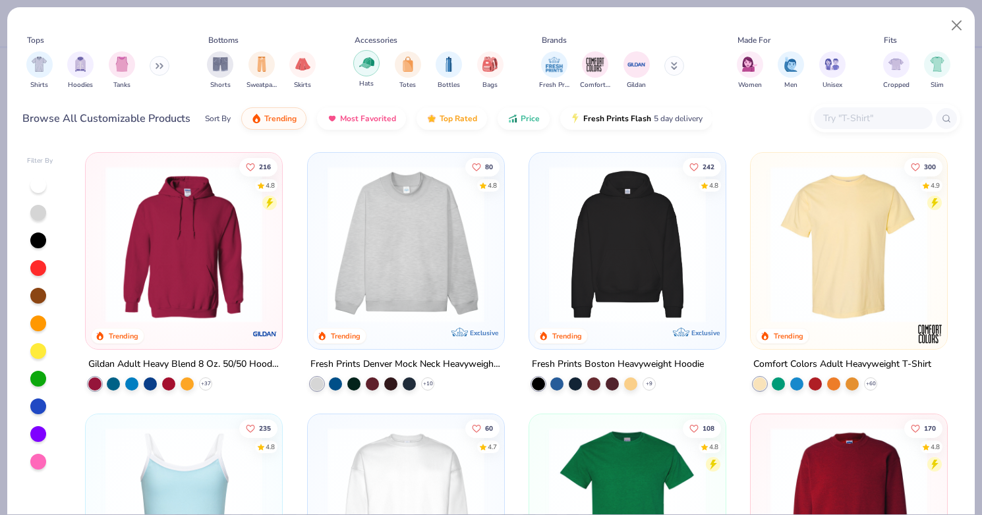
click at [366, 69] on img "filter for Hats" at bounding box center [366, 62] width 15 height 15
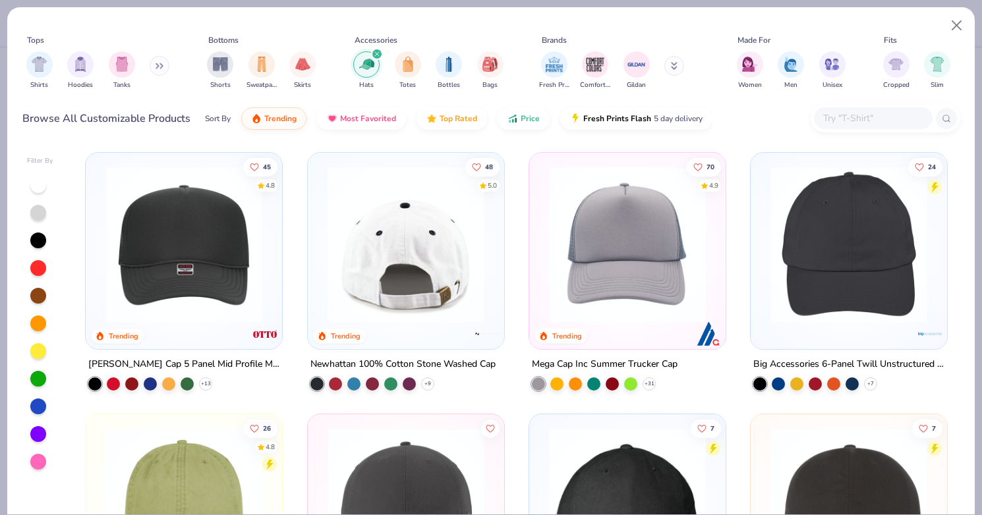
click at [416, 258] on img at bounding box center [405, 244] width 170 height 157
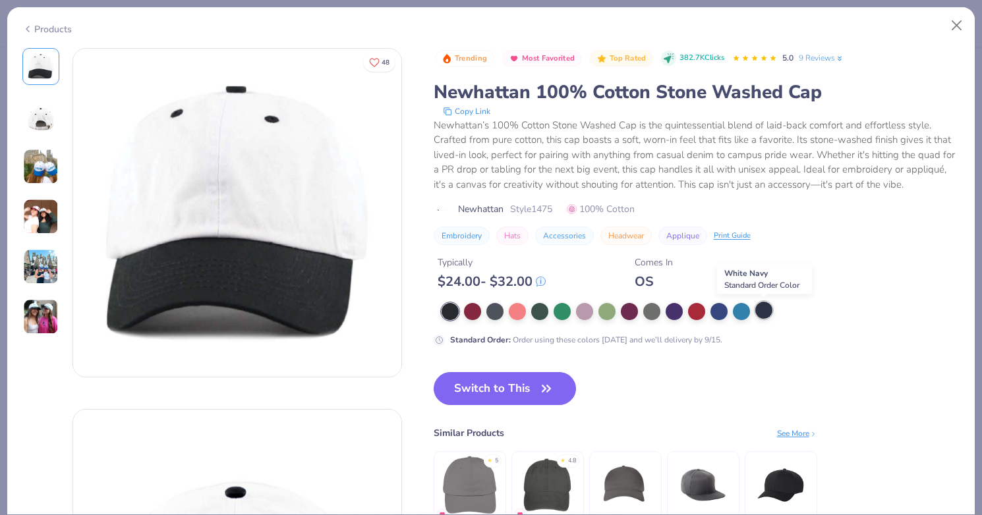
click at [769, 314] on div at bounding box center [763, 310] width 17 height 17
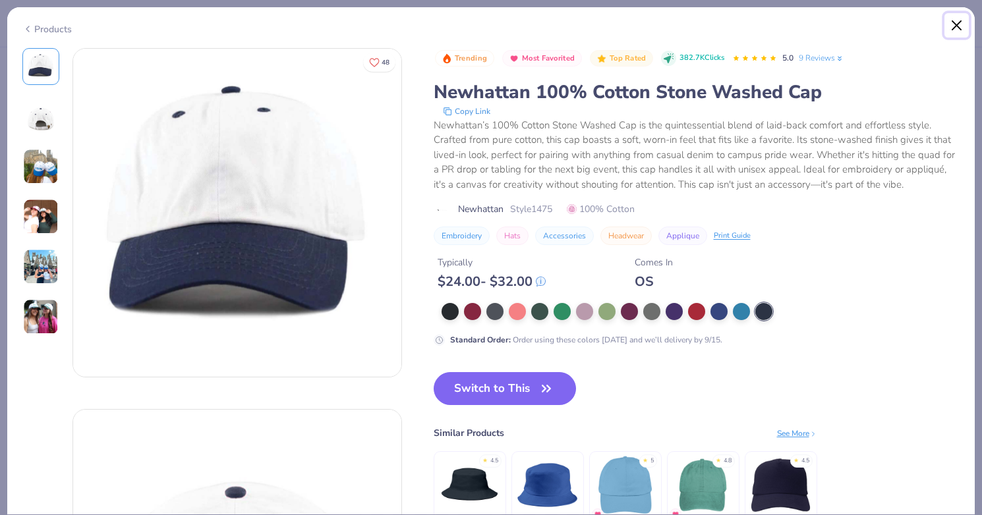
click at [964, 27] on button "Close" at bounding box center [957, 25] width 25 height 25
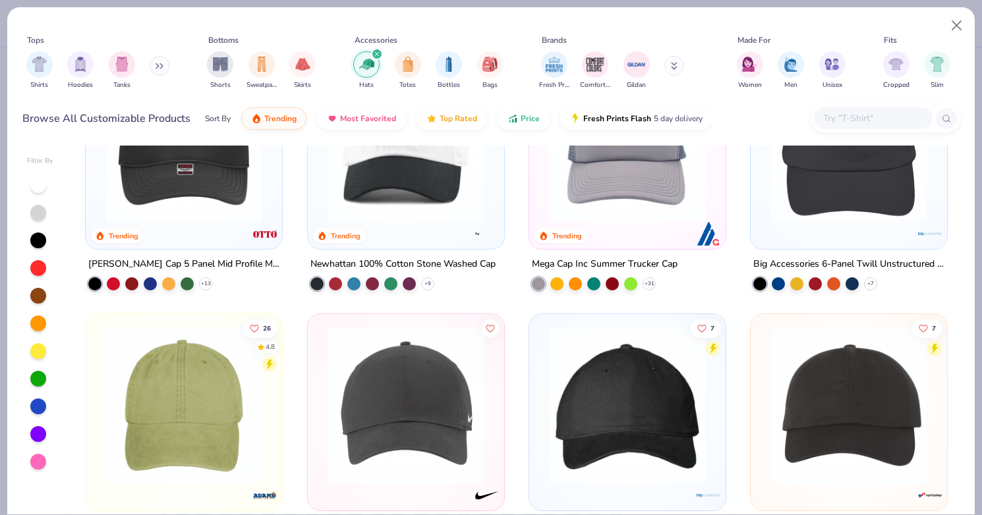
scroll to position [71, 0]
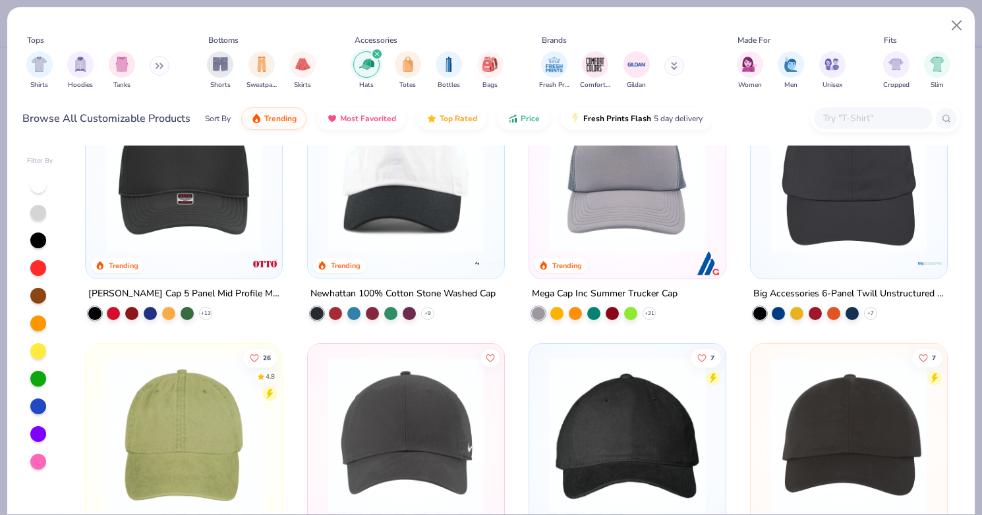
click at [40, 409] on div at bounding box center [38, 407] width 16 height 16
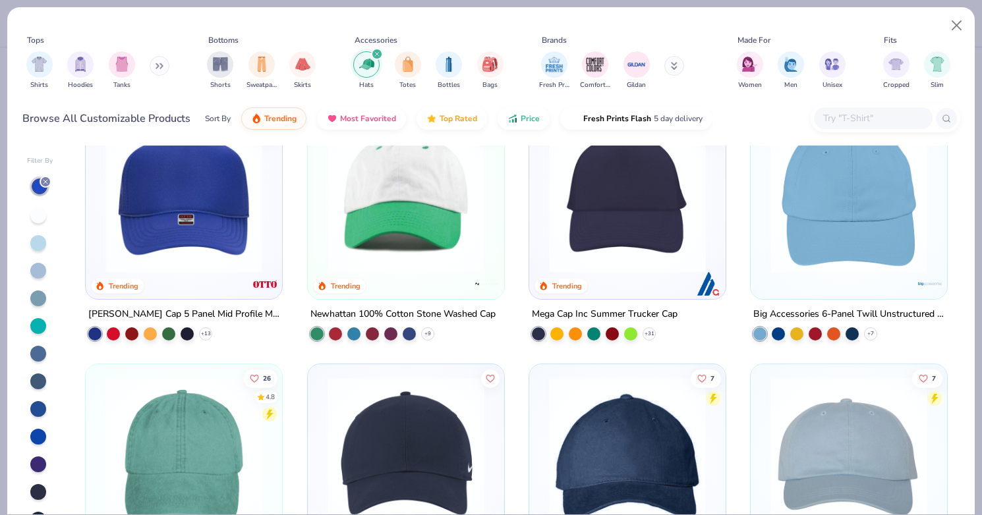
scroll to position [49, 0]
click at [862, 206] on img at bounding box center [849, 195] width 170 height 157
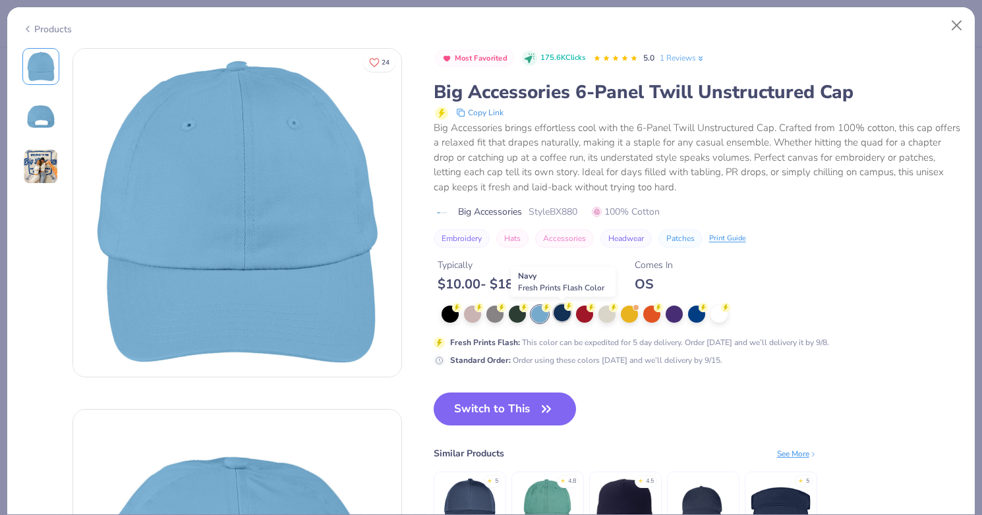
click at [564, 316] on div at bounding box center [562, 313] width 17 height 17
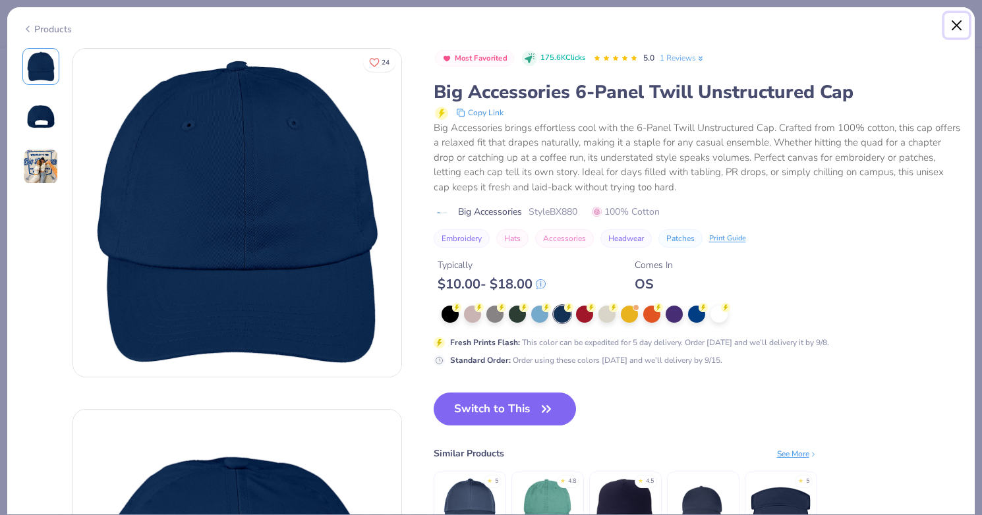
click at [953, 24] on button "Close" at bounding box center [957, 25] width 25 height 25
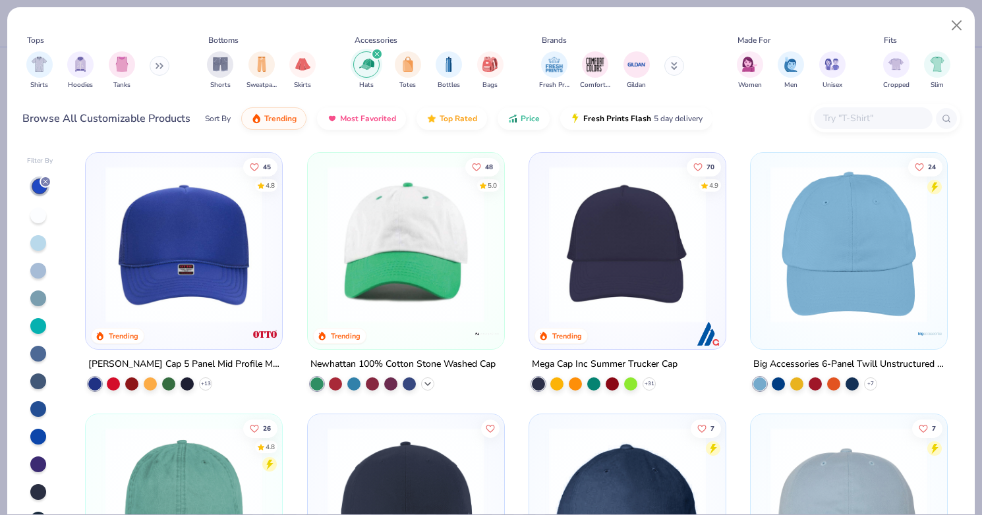
click at [428, 387] on icon at bounding box center [428, 384] width 11 height 11
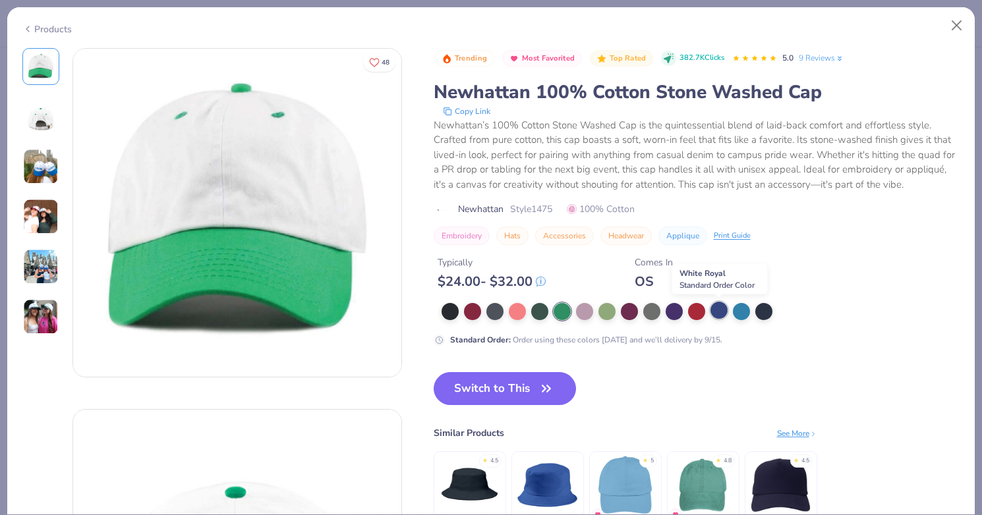
click at [717, 314] on div at bounding box center [719, 310] width 17 height 17
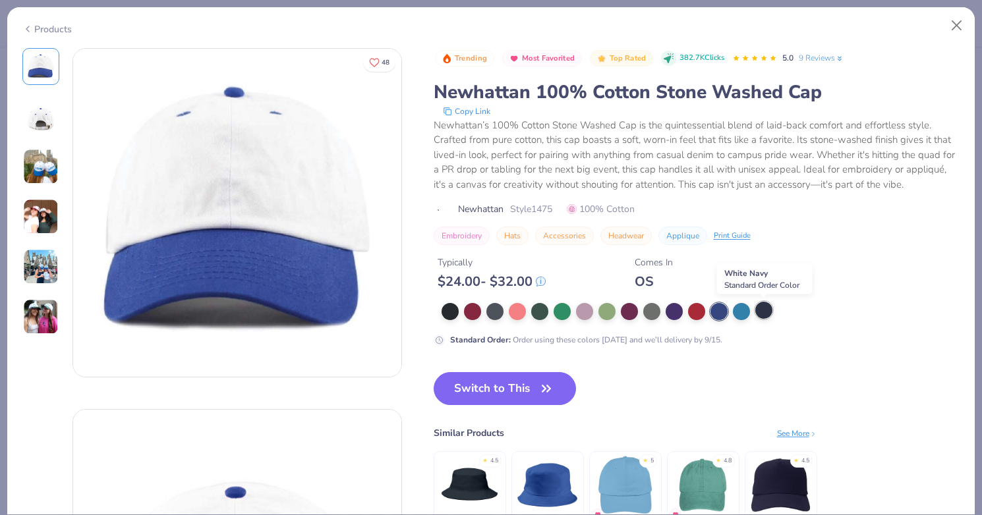
click at [767, 313] on div at bounding box center [763, 310] width 17 height 17
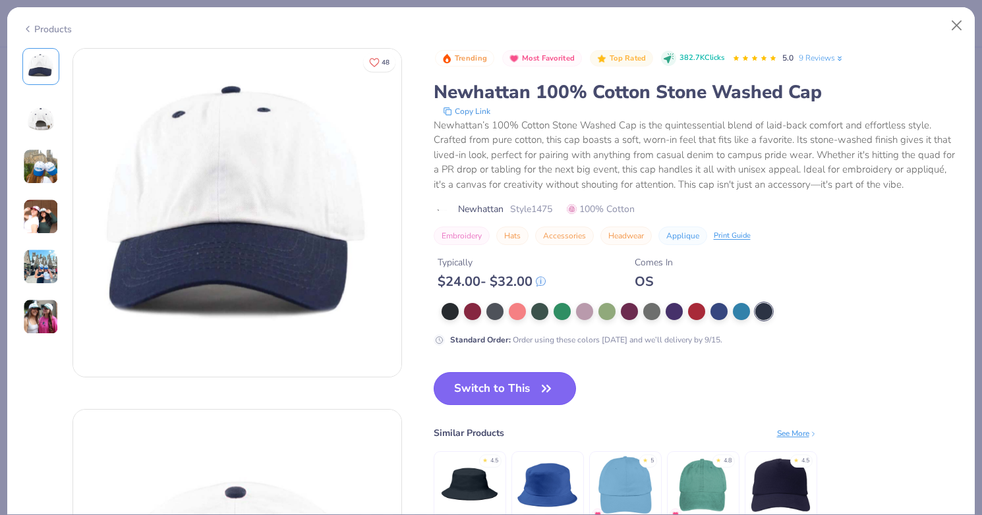
click at [519, 392] on button "Switch to This" at bounding box center [505, 388] width 143 height 33
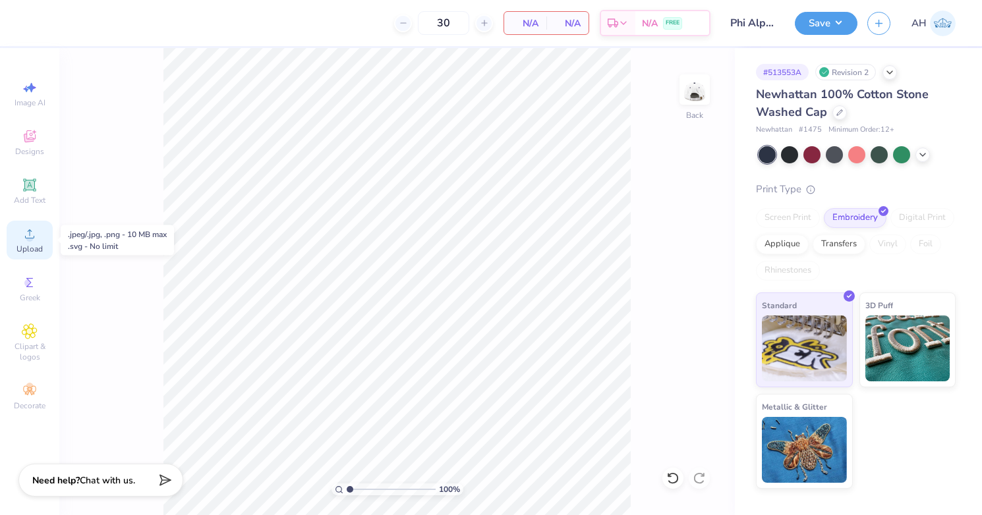
click at [31, 231] on icon at bounding box center [30, 234] width 16 height 16
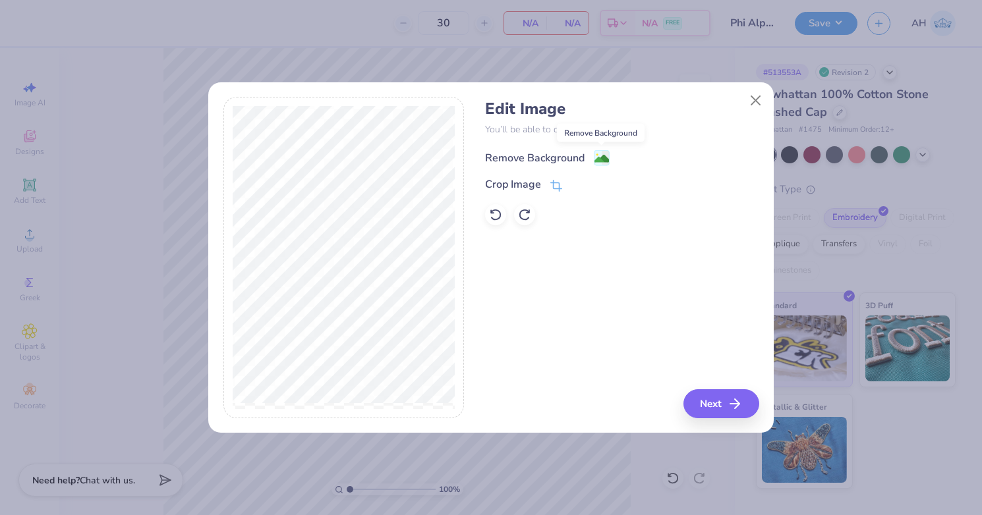
click at [605, 160] on image at bounding box center [602, 159] width 15 height 15
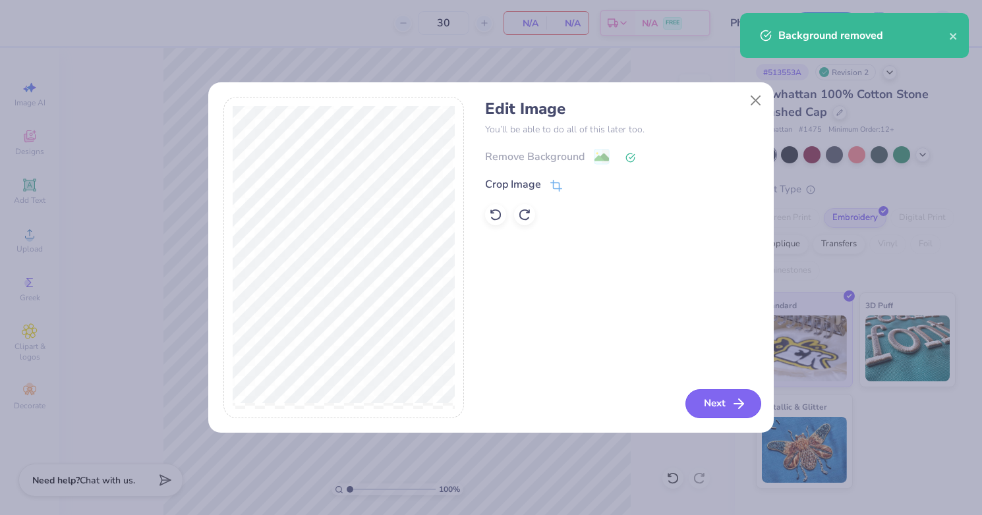
click at [737, 404] on line "button" at bounding box center [738, 404] width 9 height 0
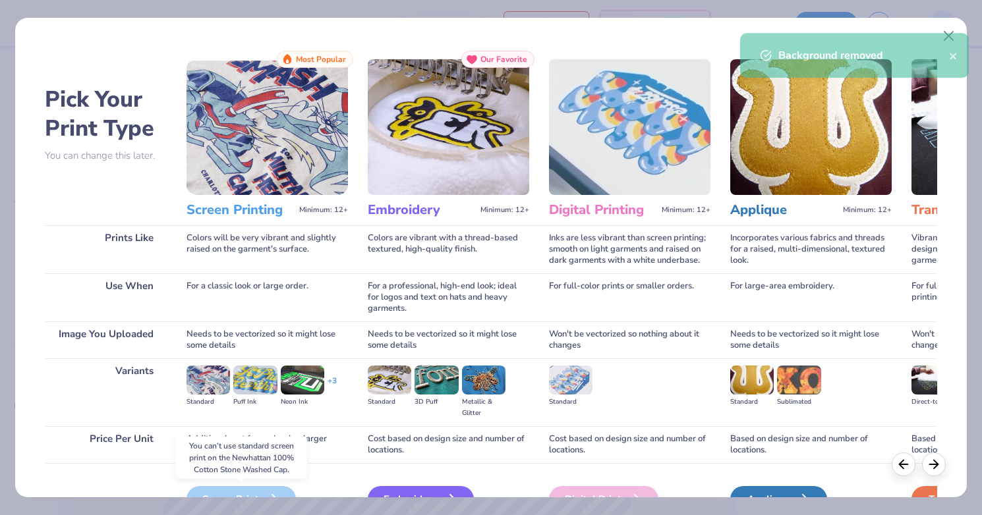
click at [282, 489] on div "Screen Print" at bounding box center [241, 499] width 109 height 26
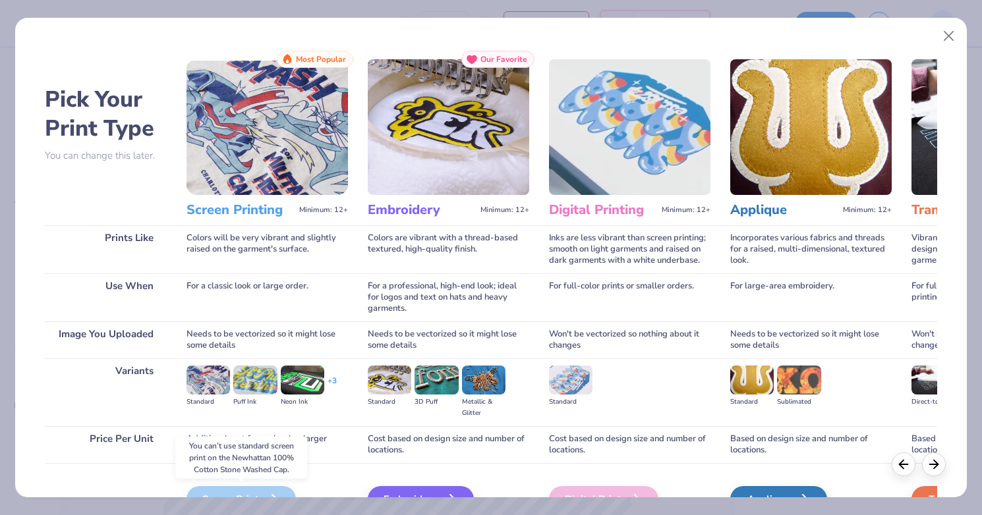
scroll to position [76, 0]
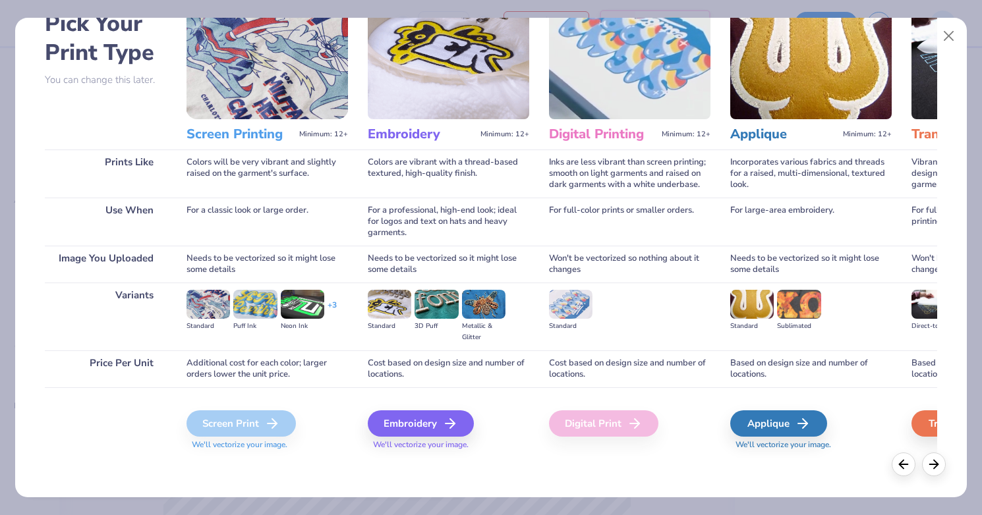
click at [259, 423] on div "Screen Print" at bounding box center [241, 424] width 109 height 26
click at [439, 429] on div "Embroidery" at bounding box center [423, 424] width 106 height 26
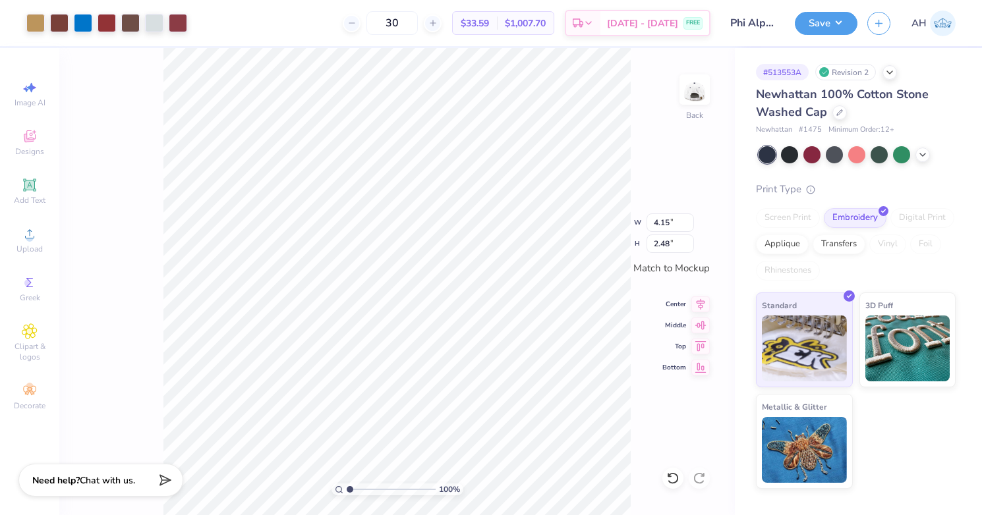
type input "3.56"
type input "2.13"
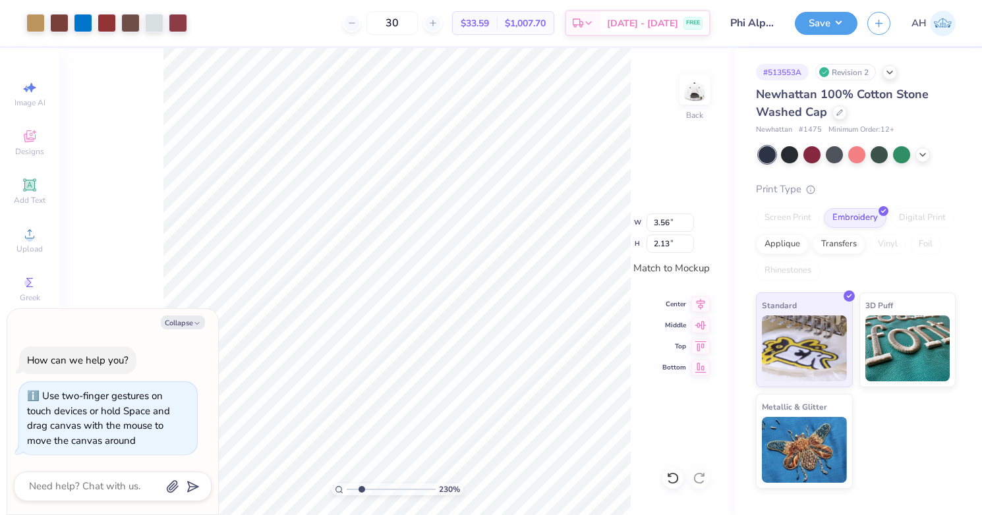
drag, startPoint x: 351, startPoint y: 492, endPoint x: 361, endPoint y: 492, distance: 9.2
type input "2.3"
click at [361, 492] on input "range" at bounding box center [391, 490] width 89 height 12
click at [158, 24] on div at bounding box center [154, 22] width 18 height 18
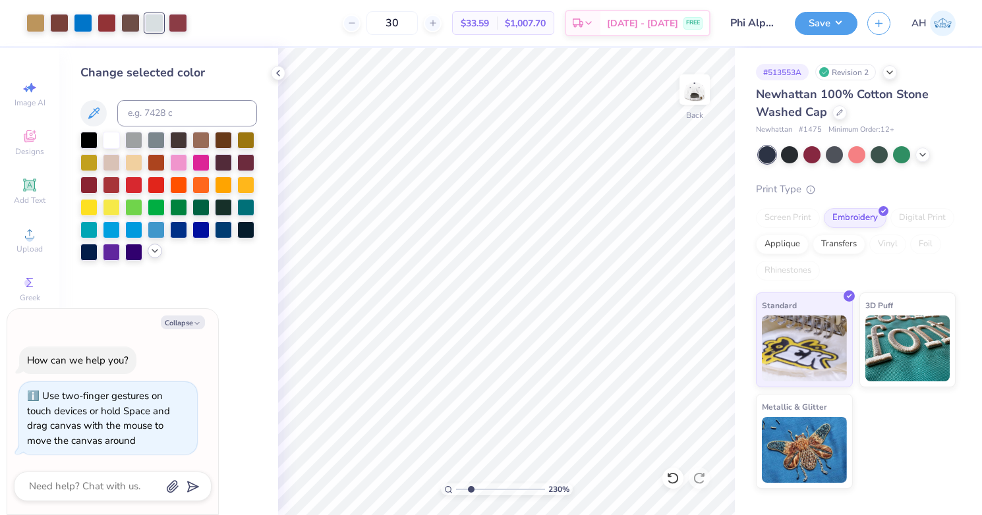
click at [156, 252] on icon at bounding box center [155, 251] width 11 height 11
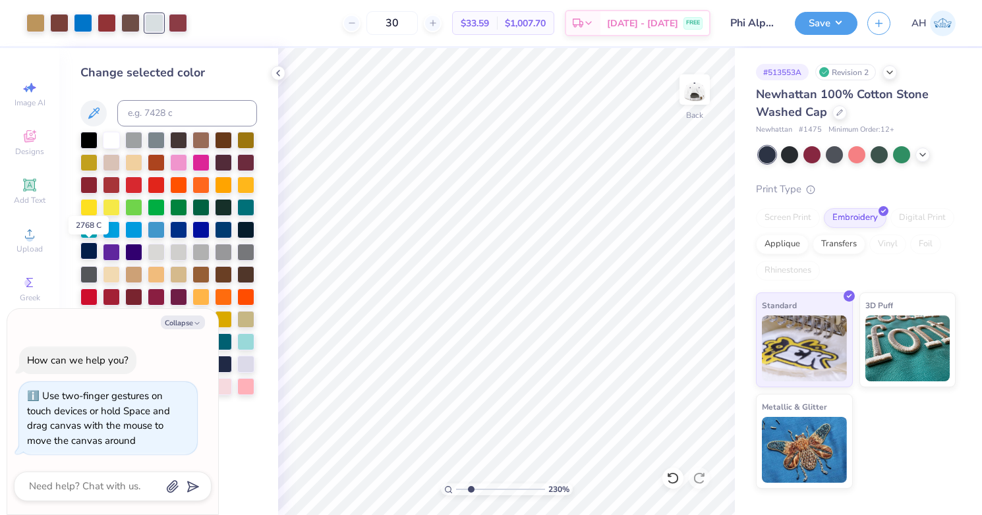
click at [84, 252] on div at bounding box center [88, 251] width 17 height 17
click at [279, 76] on polyline at bounding box center [278, 73] width 3 height 5
type textarea "x"
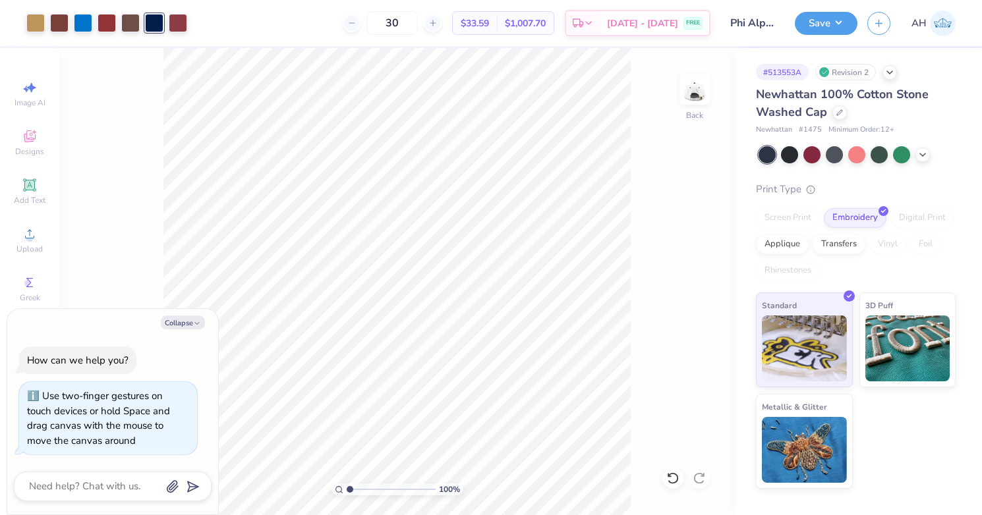
drag, startPoint x: 361, startPoint y: 492, endPoint x: 336, endPoint y: 486, distance: 25.1
type input "1"
click at [347, 486] on input "range" at bounding box center [391, 490] width 89 height 12
click at [834, 26] on button "Save" at bounding box center [826, 21] width 63 height 23
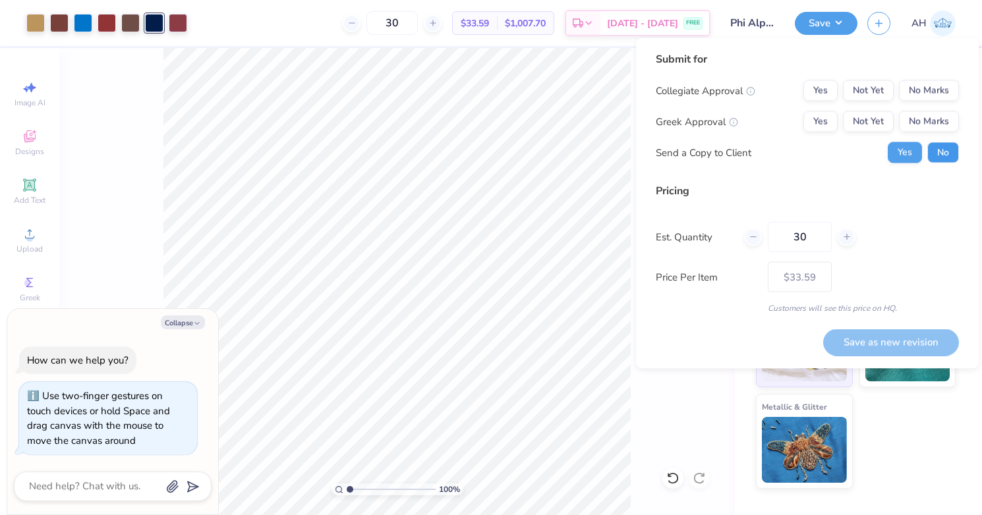
click at [929, 152] on button "No" at bounding box center [943, 152] width 32 height 21
type textarea "x"
click at [813, 92] on button "Yes" at bounding box center [821, 90] width 34 height 21
click at [817, 115] on button "Yes" at bounding box center [821, 121] width 34 height 21
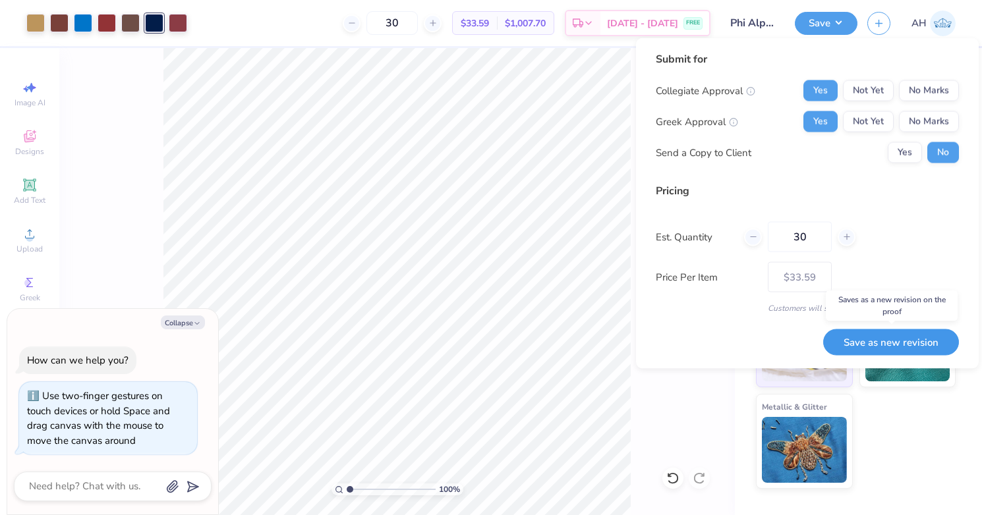
click at [862, 342] on button "Save as new revision" at bounding box center [891, 342] width 136 height 27
type input "$33.59"
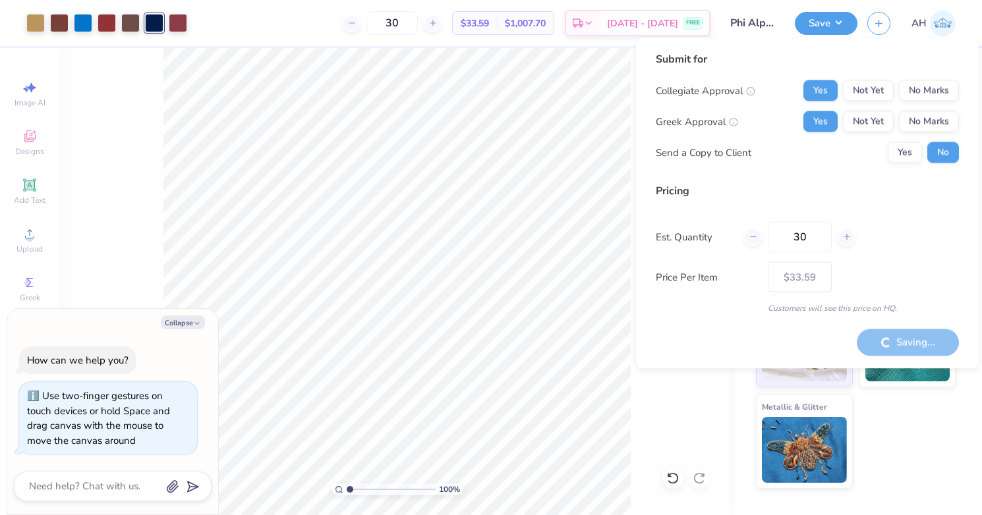
type textarea "x"
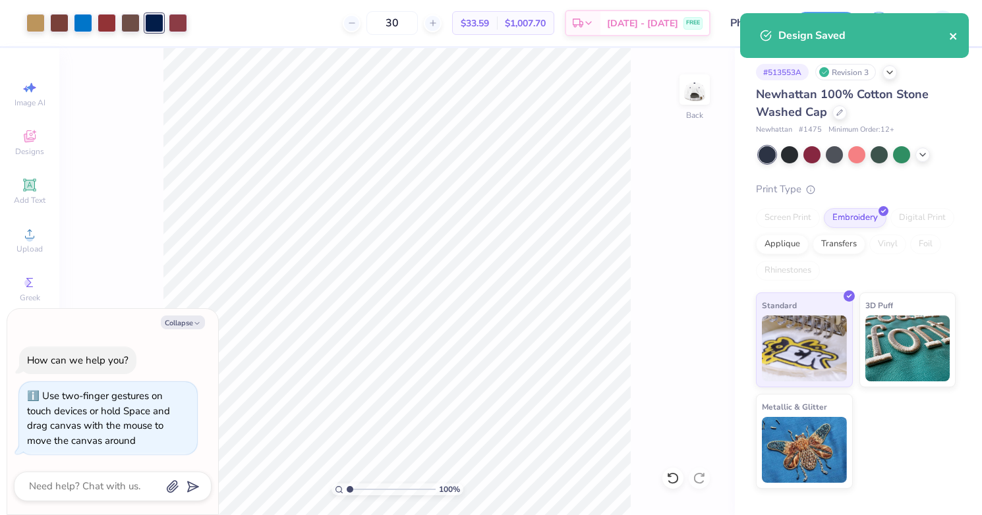
click at [954, 34] on icon "close" at bounding box center [953, 36] width 9 height 11
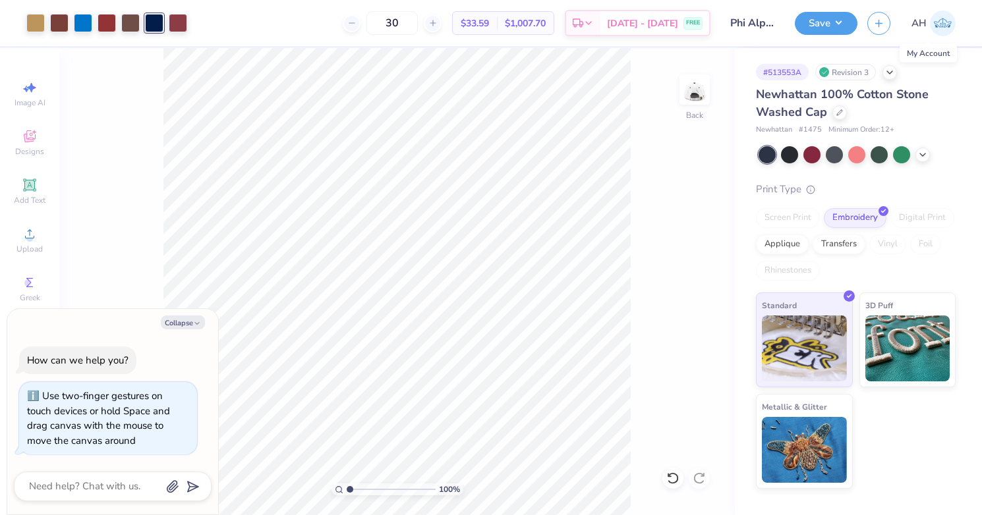
click at [949, 22] on img at bounding box center [943, 24] width 26 height 26
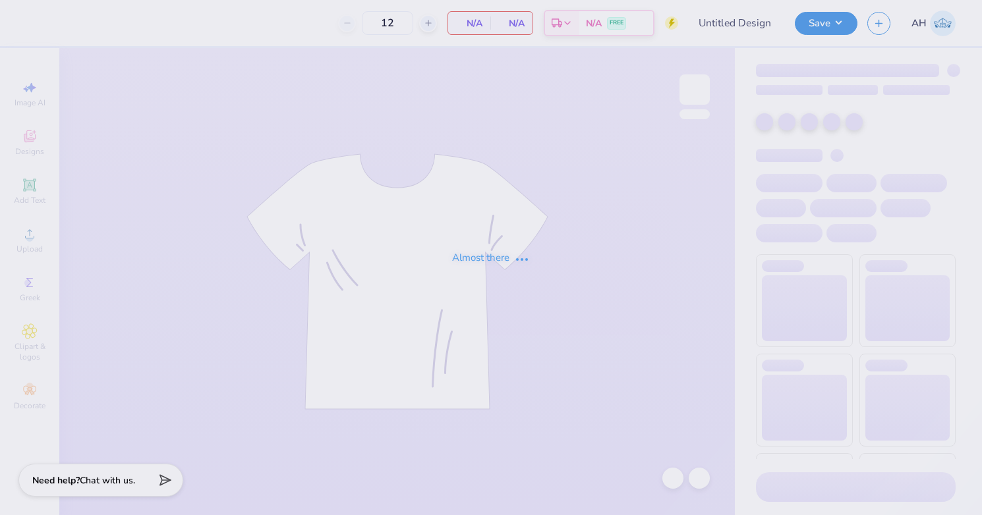
type input "[PERSON_NAME] : [US_STATE][GEOGRAPHIC_DATA]: [GEOGRAPHIC_DATA]"
type input "24"
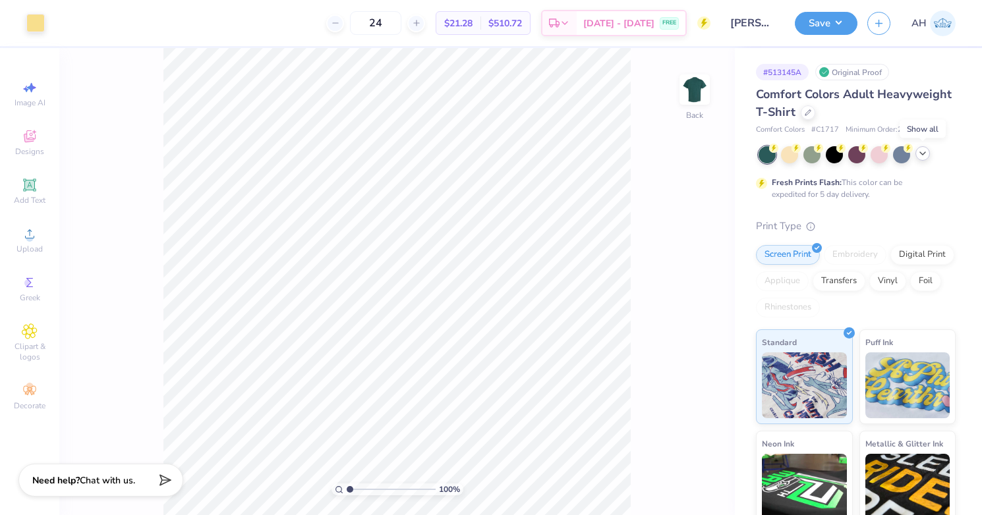
click at [922, 154] on polyline at bounding box center [922, 153] width 5 height 3
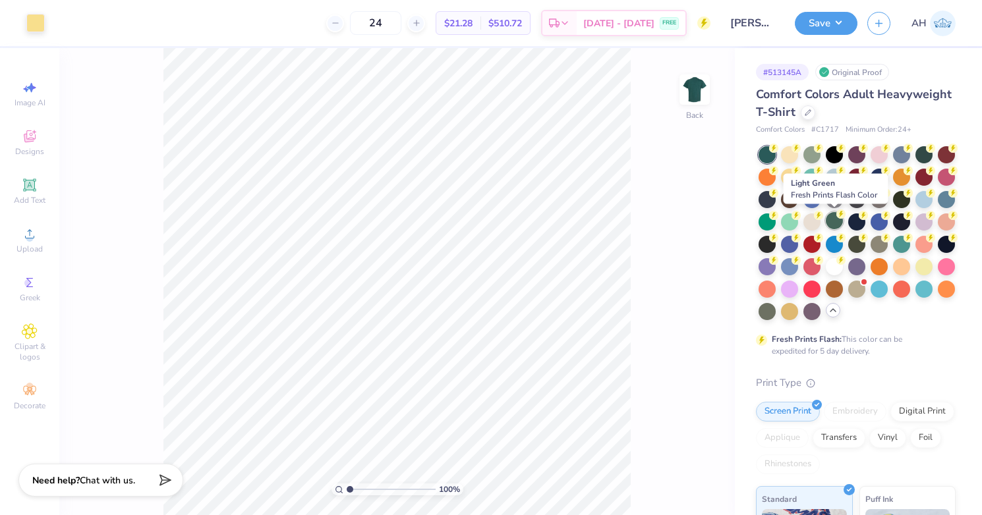
click at [835, 221] on div at bounding box center [834, 220] width 17 height 17
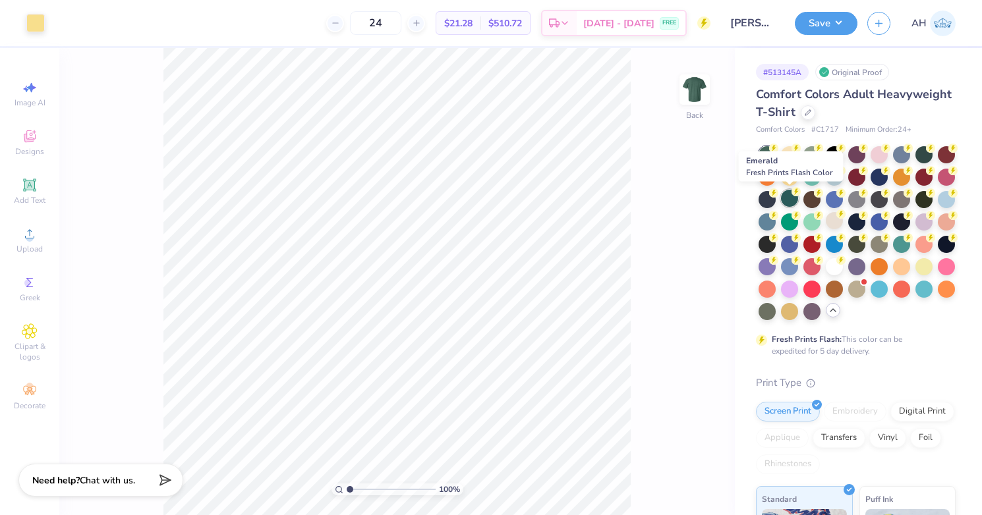
click at [778, 153] on circle at bounding box center [773, 148] width 9 height 9
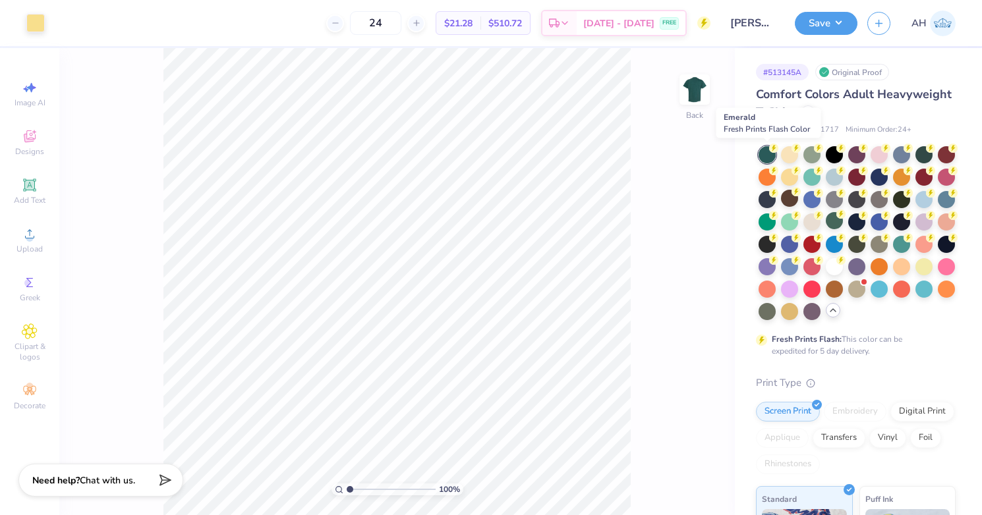
click at [765, 154] on div at bounding box center [767, 154] width 17 height 17
type input "9.81"
type input "4.02"
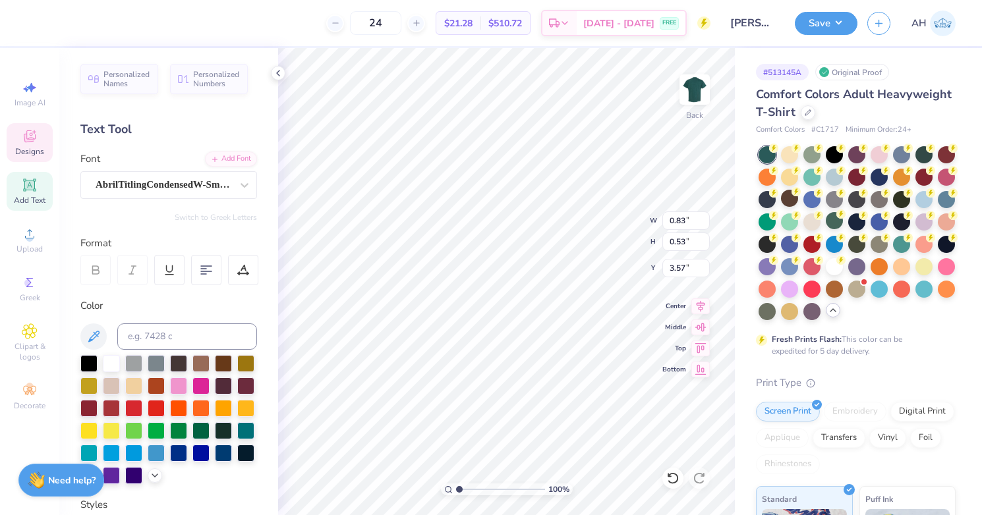
type input "3.57"
type textarea "2"
type textarea "19"
click at [670, 479] on icon at bounding box center [672, 478] width 13 height 13
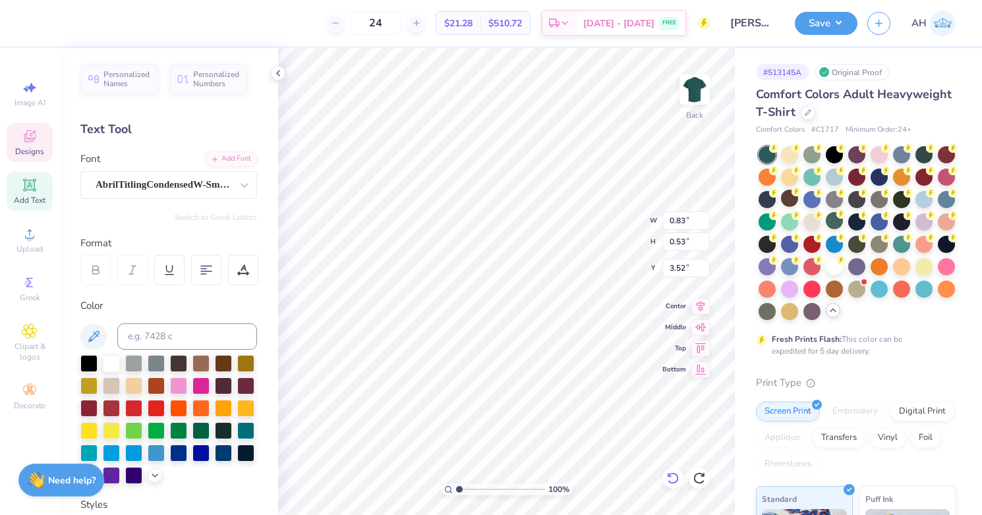
type textarea "2"
type textarea "19"
type input "0.78"
type input "3.47"
type textarea "2"
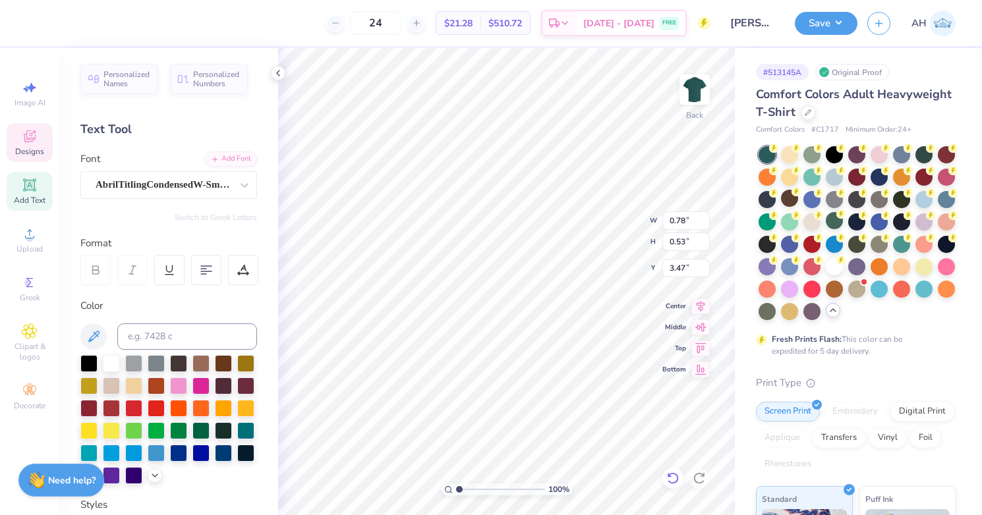
type textarea "02"
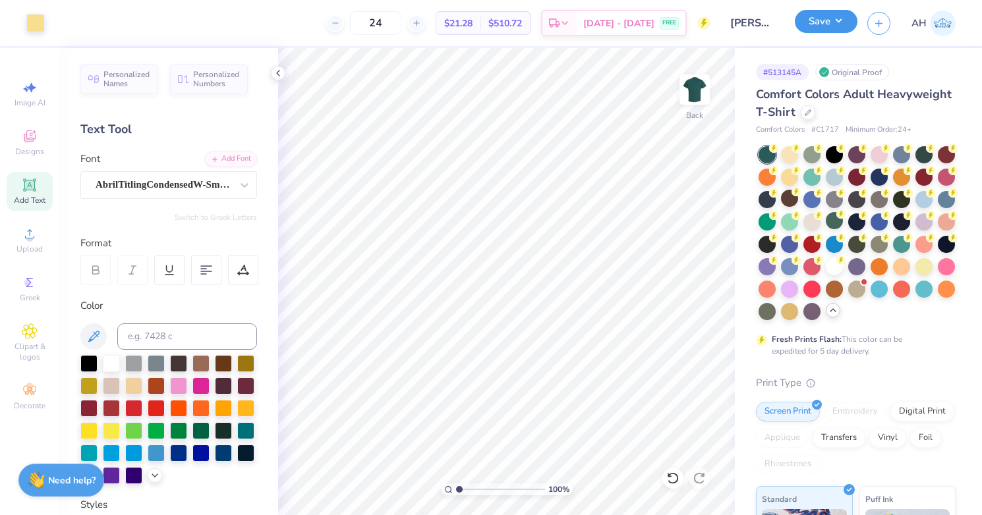
click at [839, 26] on button "Save" at bounding box center [826, 21] width 63 height 23
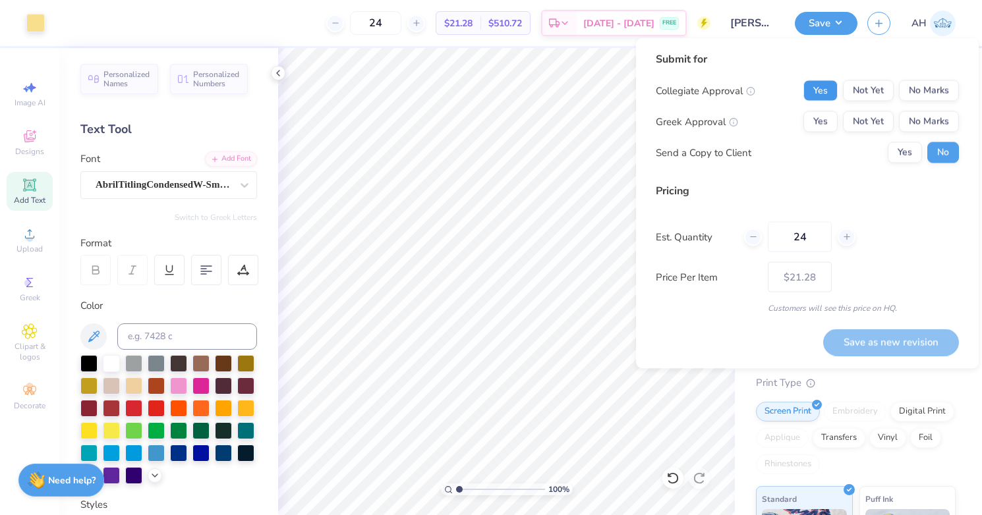
click at [826, 90] on button "Yes" at bounding box center [821, 90] width 34 height 21
click at [826, 116] on button "Yes" at bounding box center [821, 121] width 34 height 21
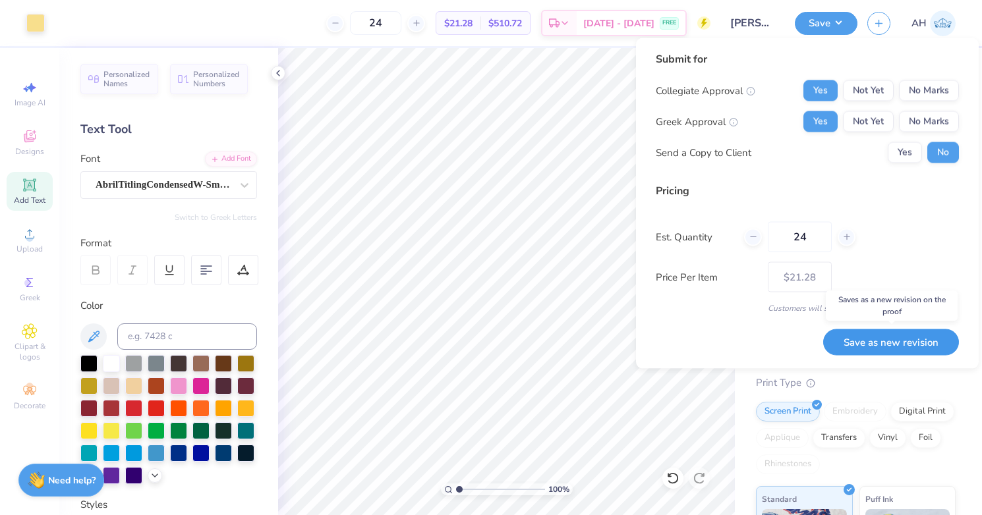
click at [908, 341] on button "Save as new revision" at bounding box center [891, 342] width 136 height 27
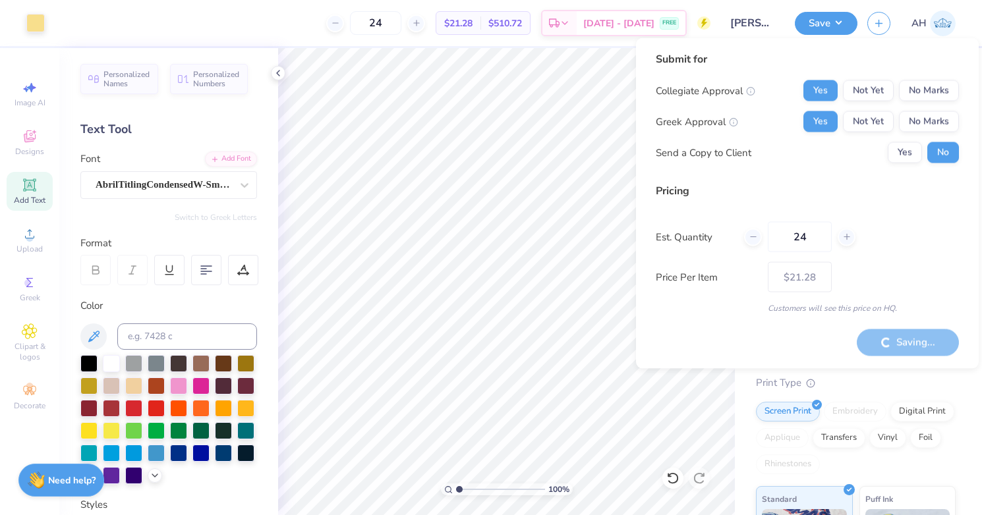
type input "– –"
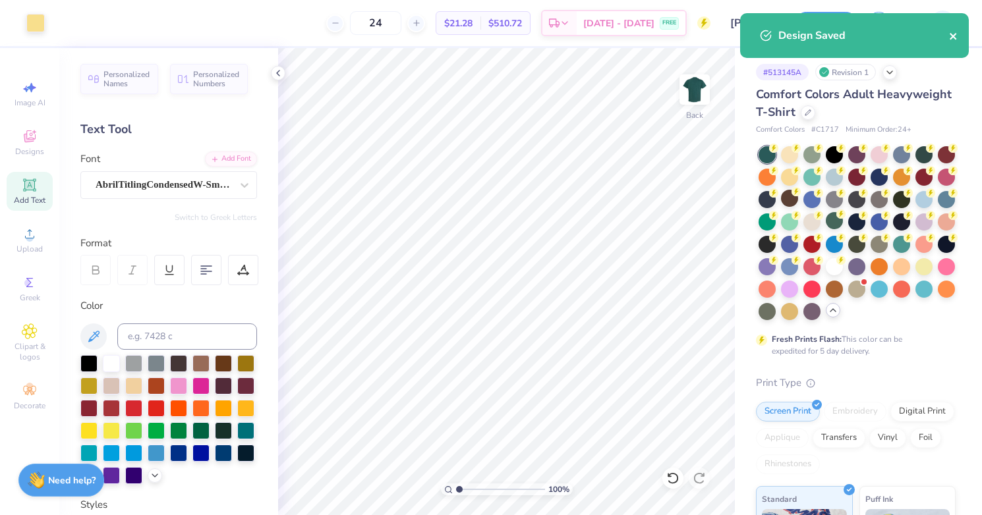
click at [958, 36] on icon "close" at bounding box center [953, 36] width 9 height 11
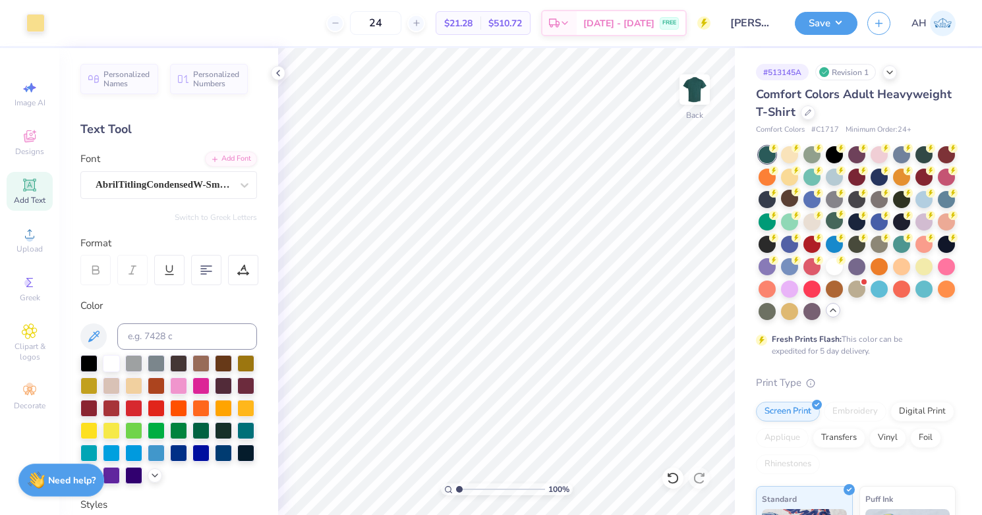
click at [943, 26] on img at bounding box center [943, 24] width 26 height 26
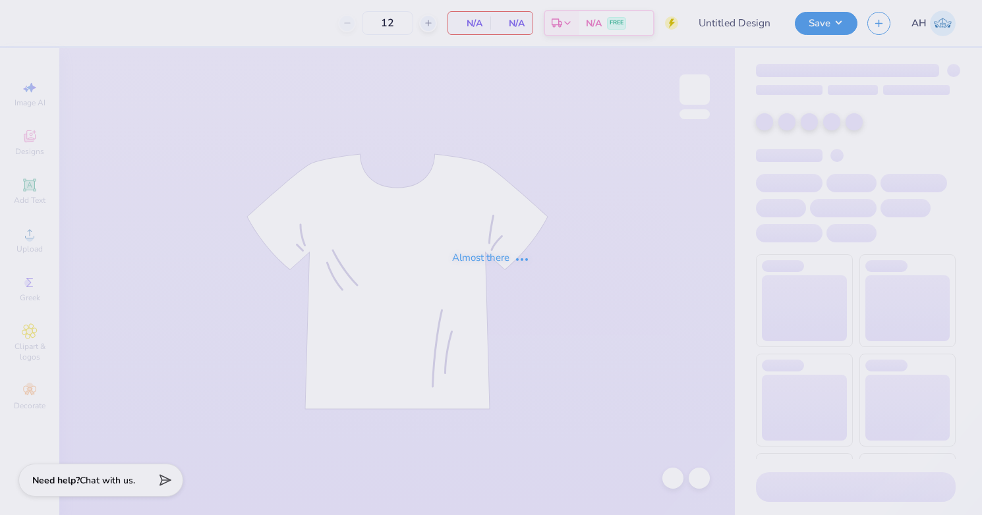
type input "[PERSON_NAME] : [US_STATE][GEOGRAPHIC_DATA]: [GEOGRAPHIC_DATA]"
type input "24"
